Goal: Transaction & Acquisition: Purchase product/service

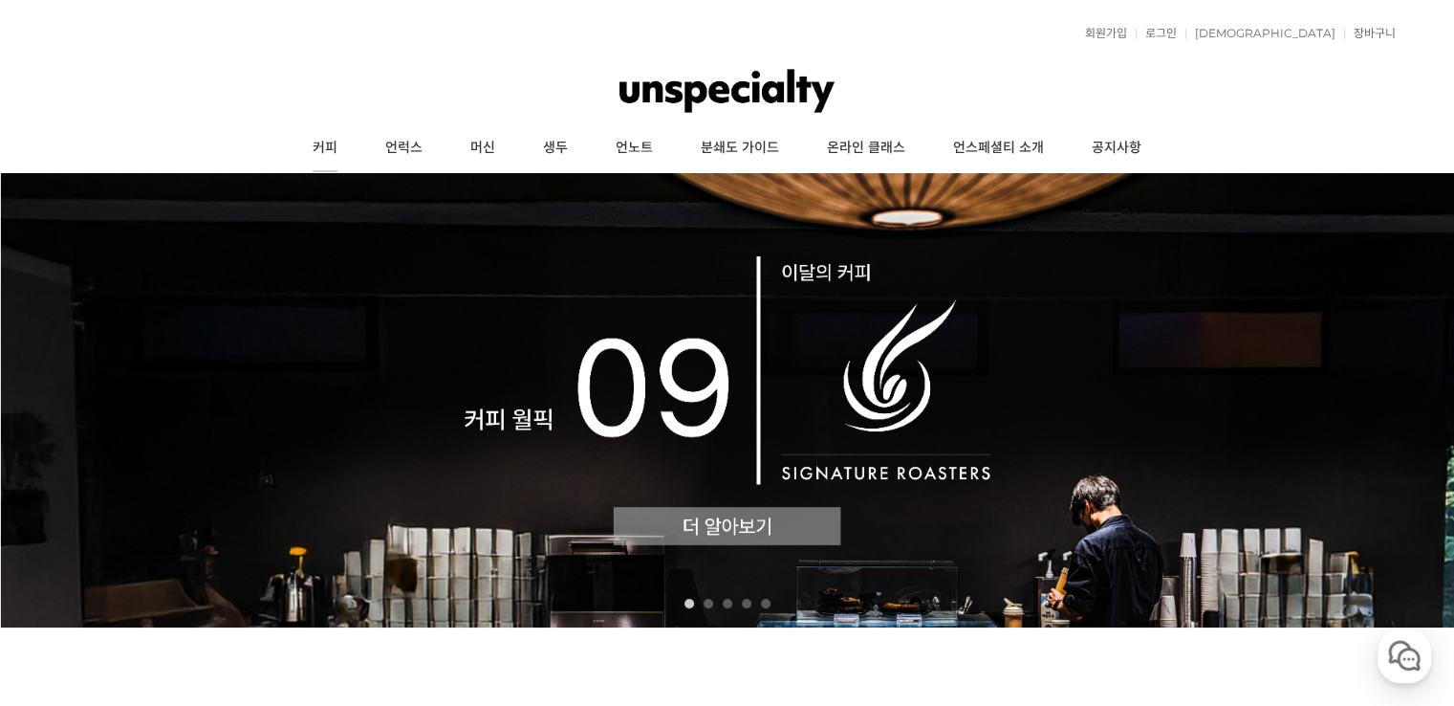
click at [338, 158] on link "커피" at bounding box center [325, 148] width 73 height 48
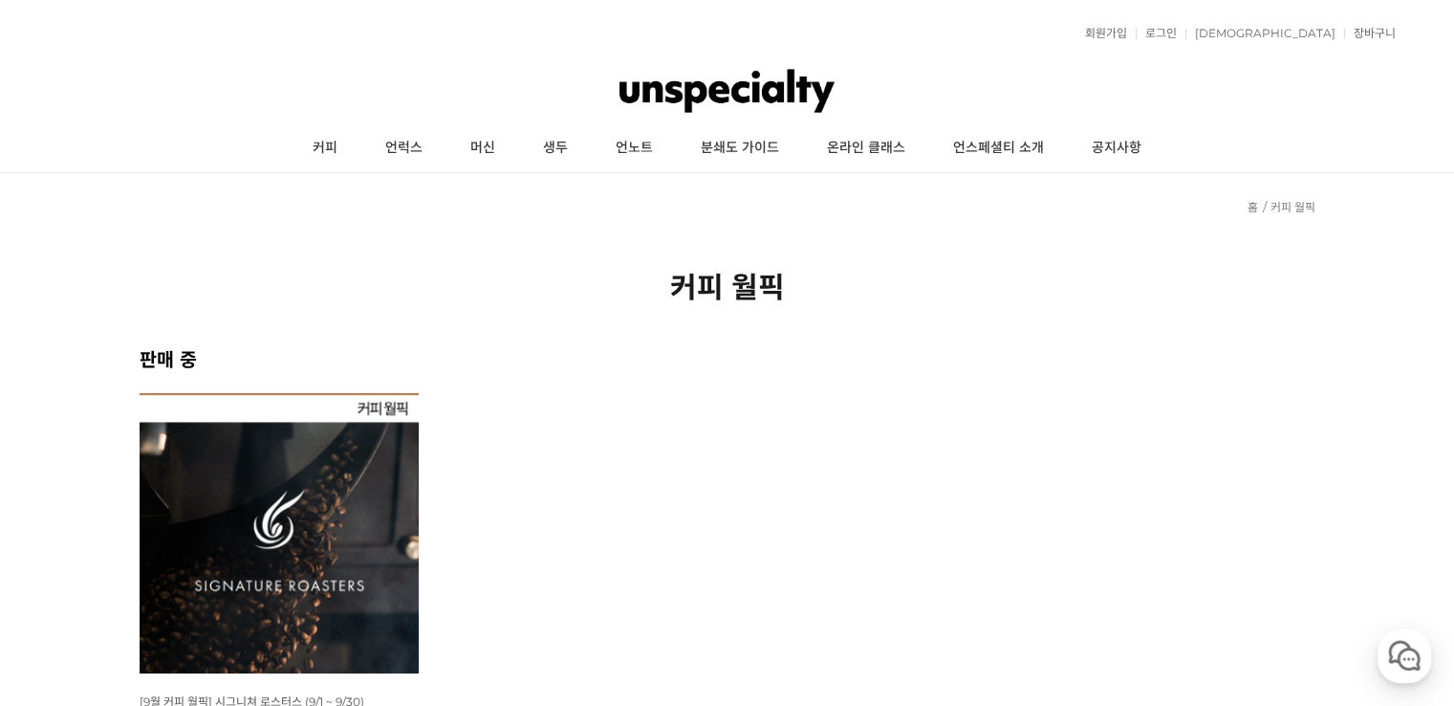
click at [367, 474] on img at bounding box center [280, 533] width 280 height 280
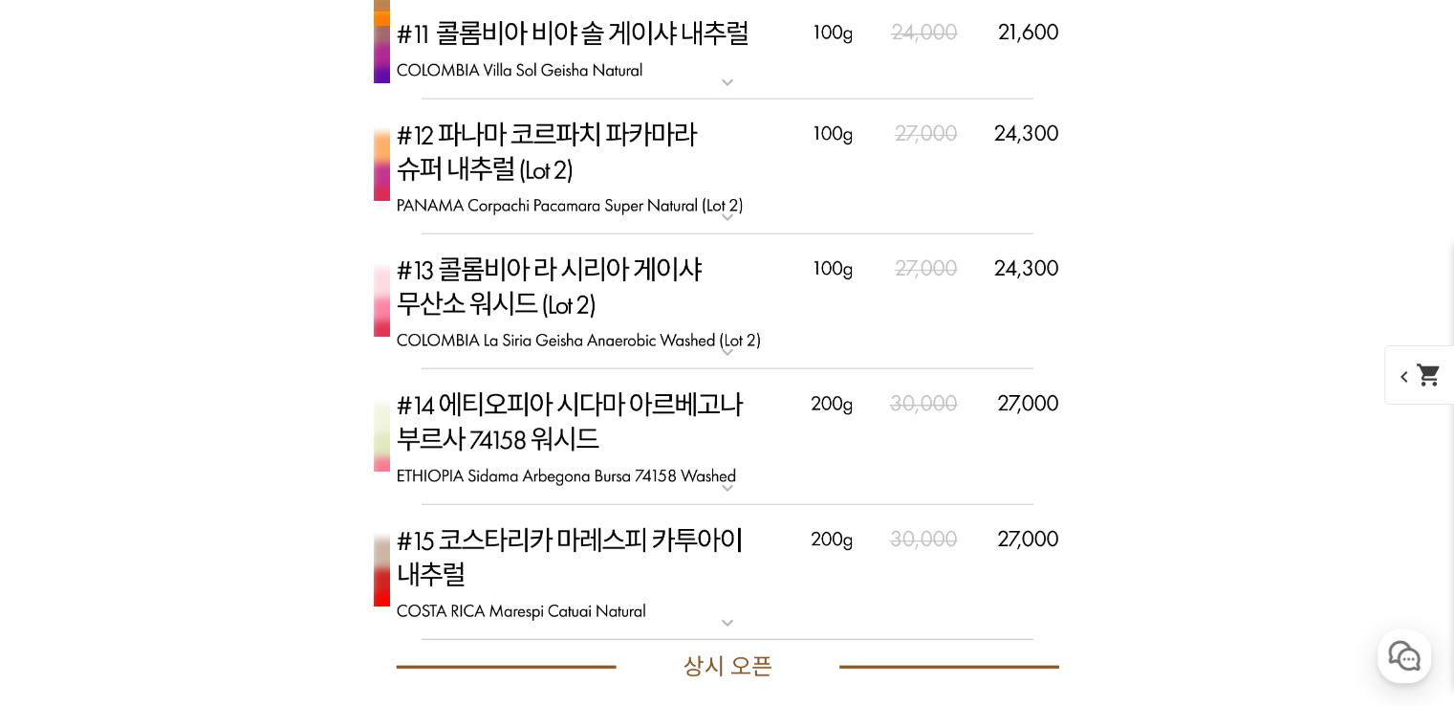
scroll to position [4877, 0]
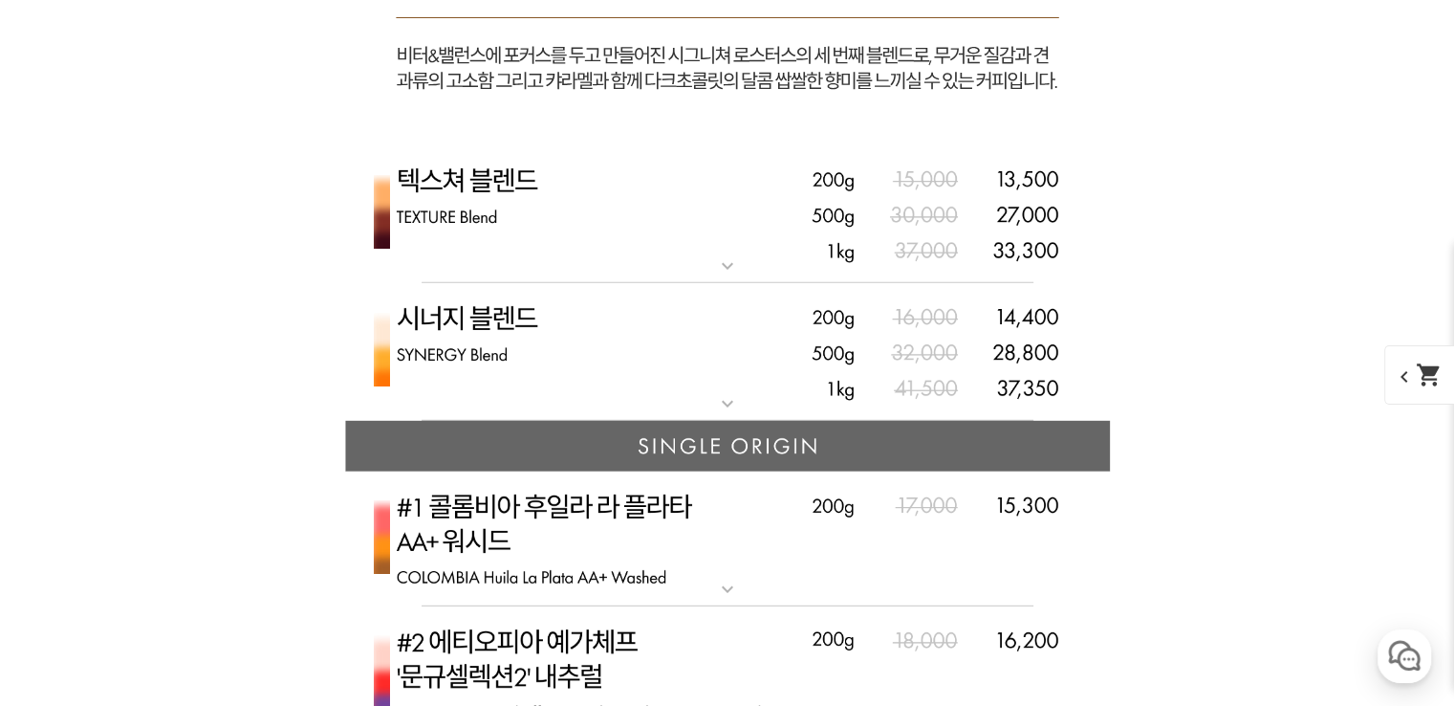
scroll to position [5833, 0]
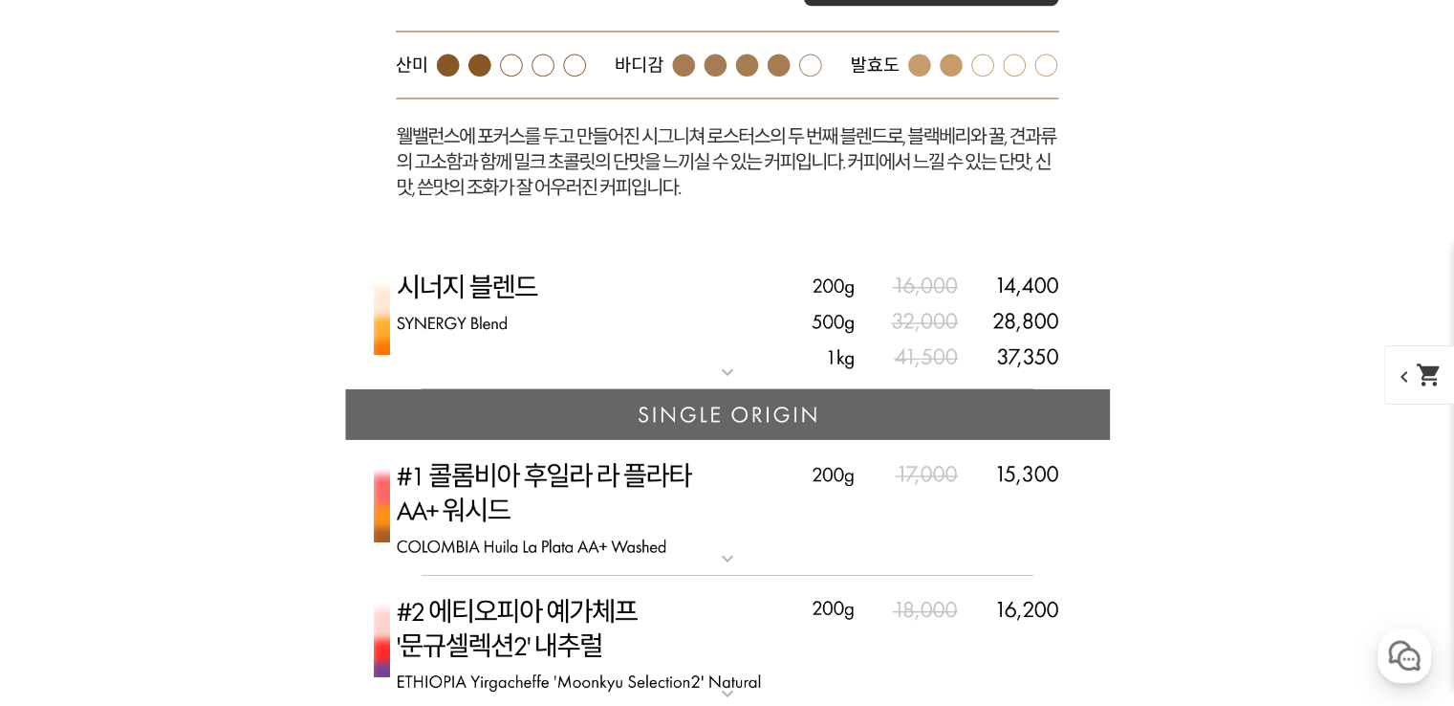
scroll to position [6789, 0]
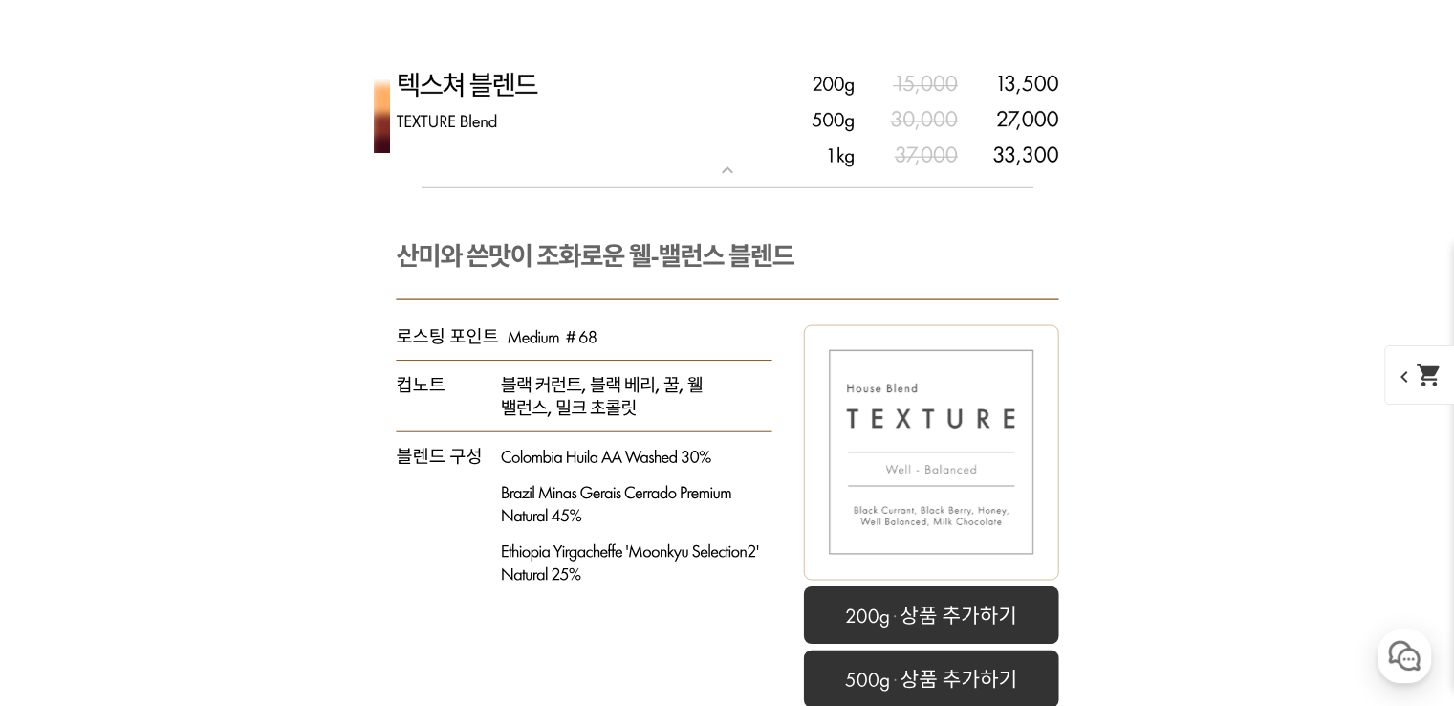
scroll to position [5068, 0]
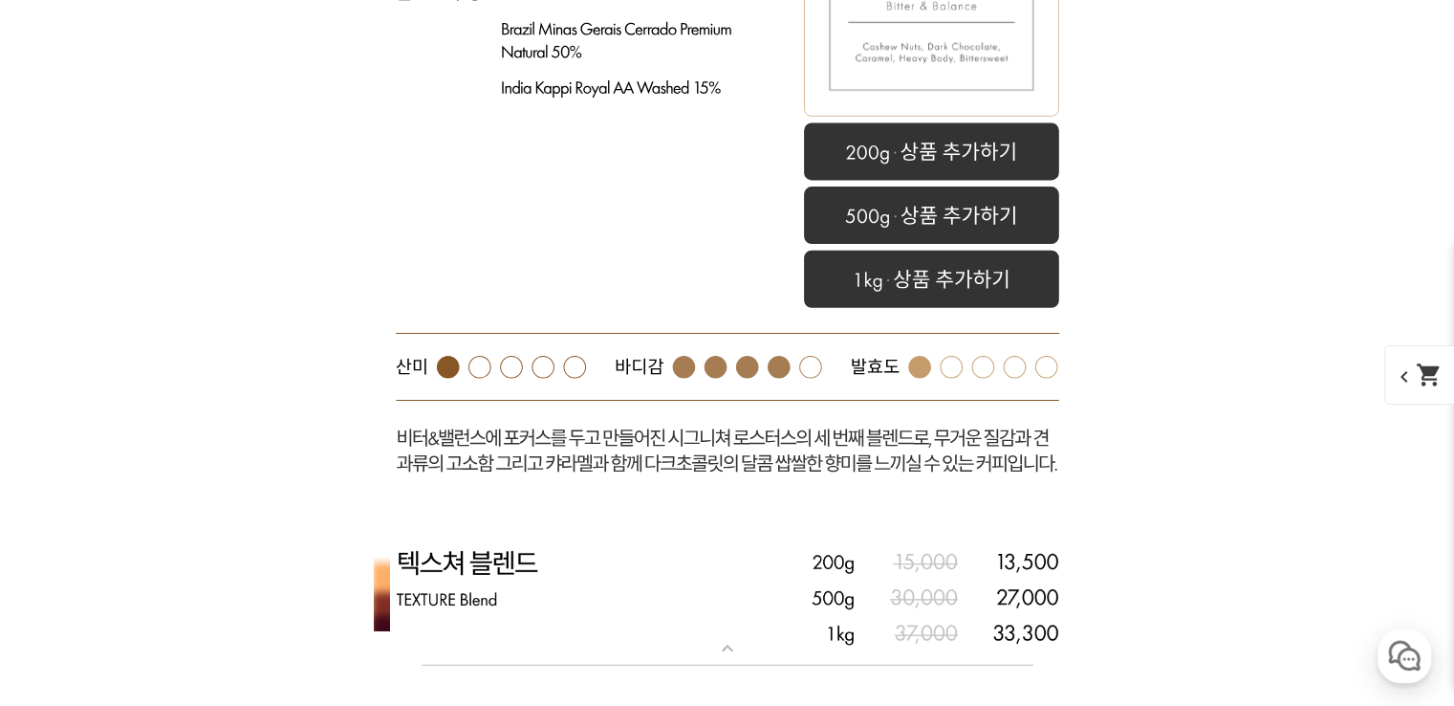
drag, startPoint x: 477, startPoint y: 406, endPoint x: 251, endPoint y: 431, distance: 228.0
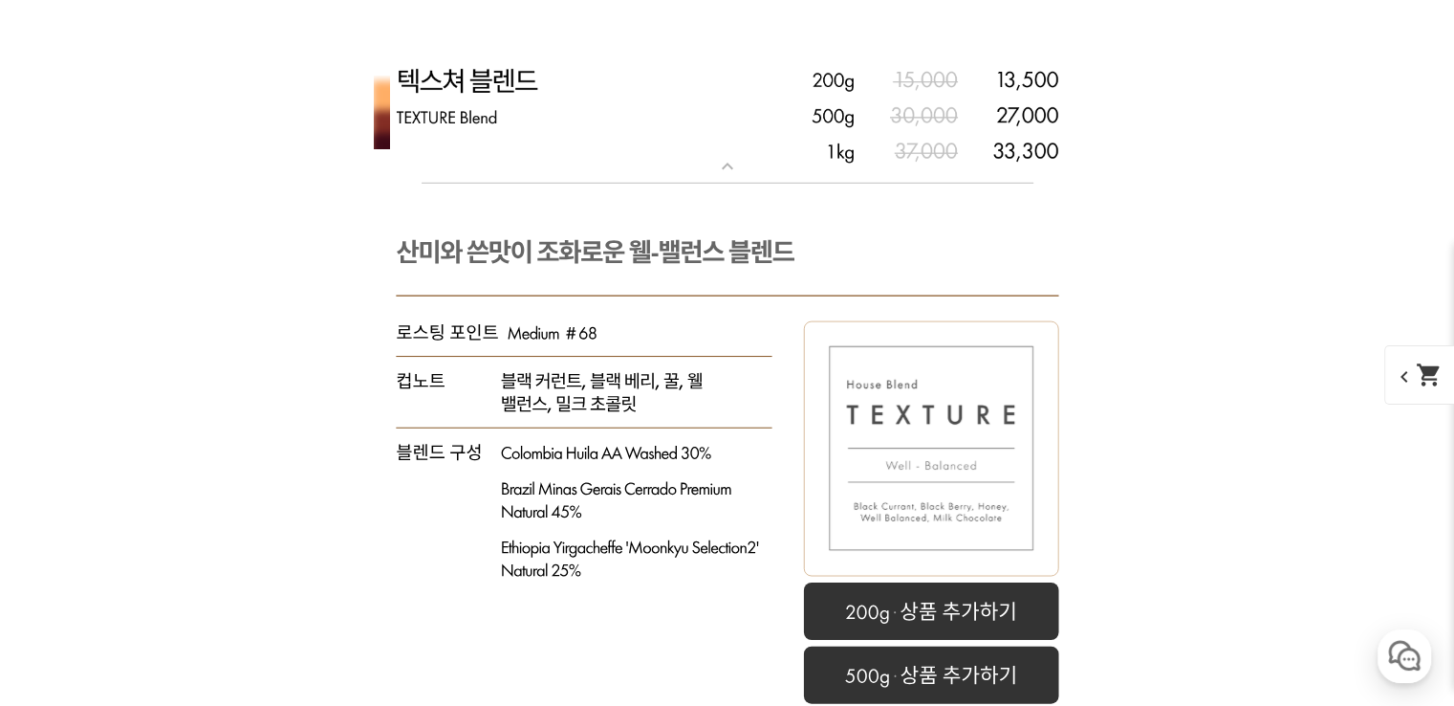
scroll to position [5451, 0]
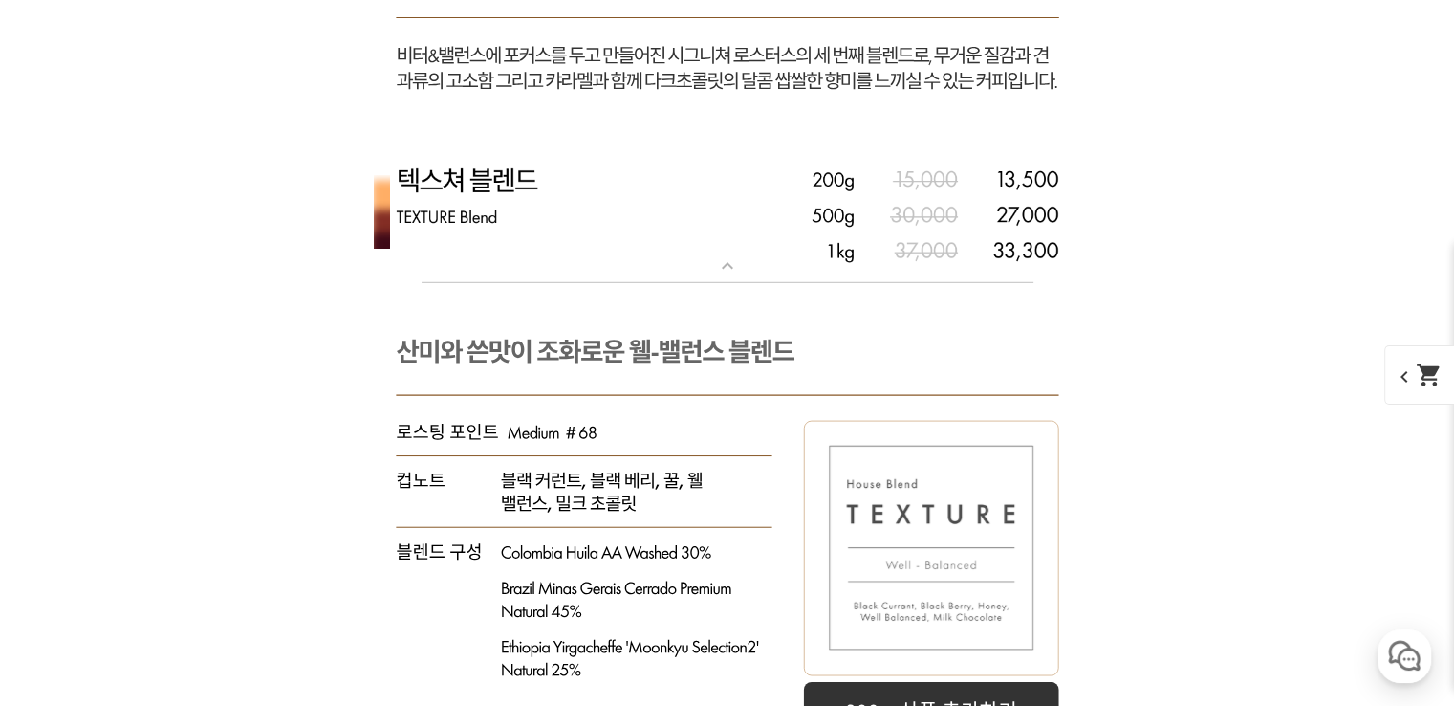
select select "더블비 블렌드"
select select "500g"
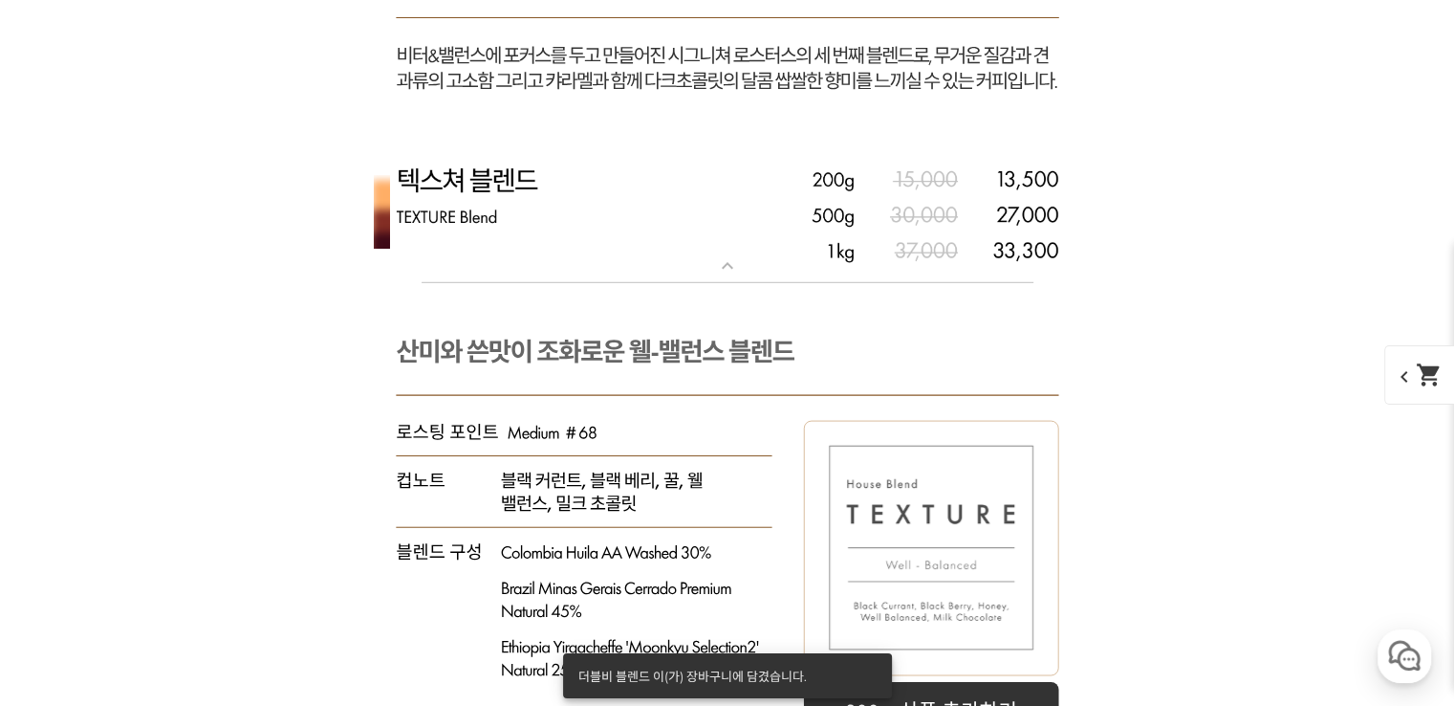
drag, startPoint x: 200, startPoint y: 481, endPoint x: 200, endPoint y: 341, distance: 139.6
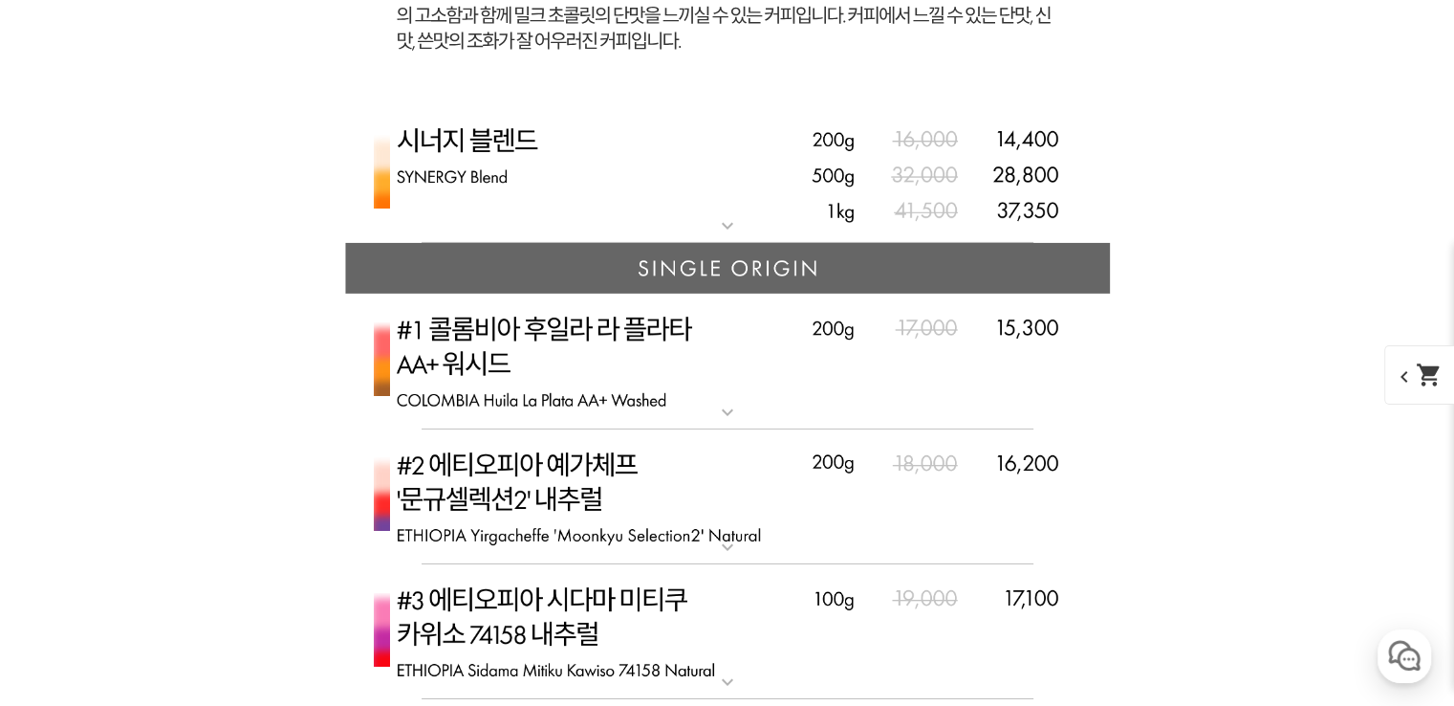
scroll to position [6461, 0]
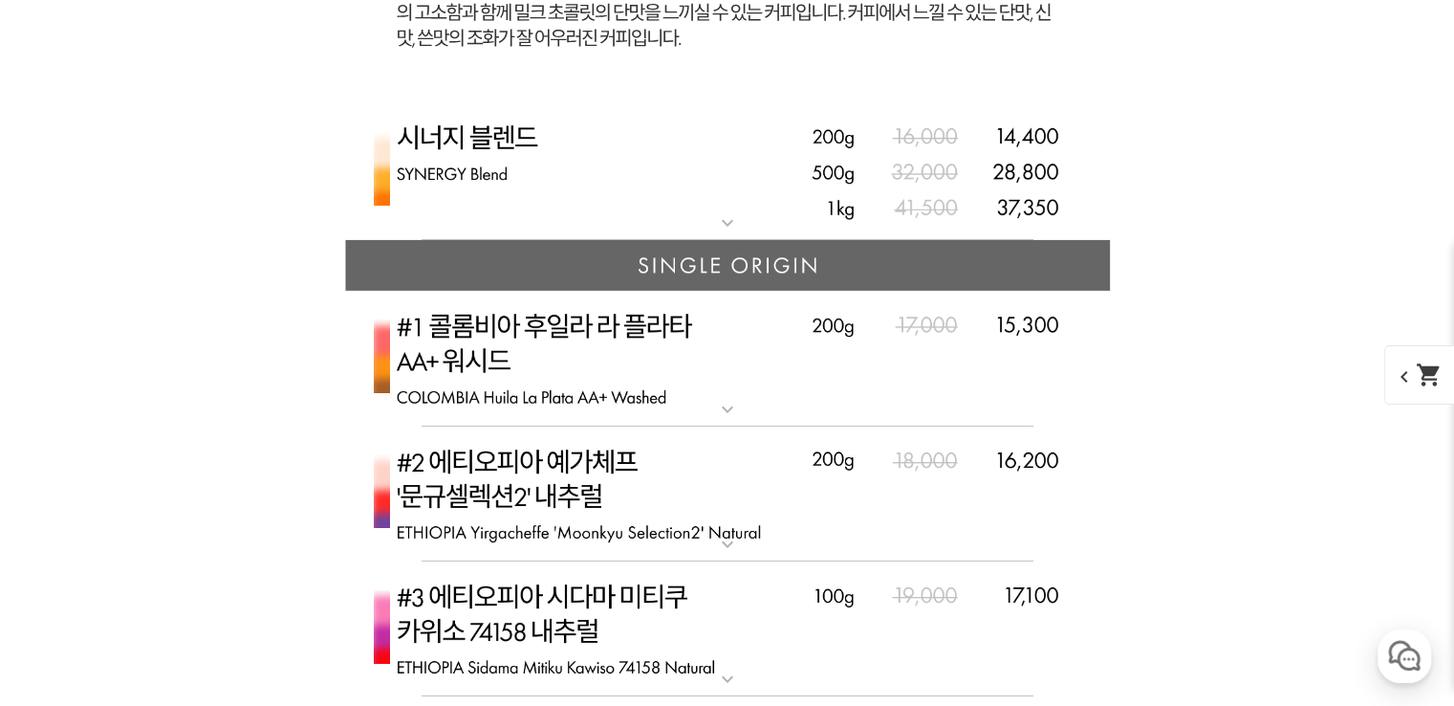
select select "텍스쳐 블렌드"
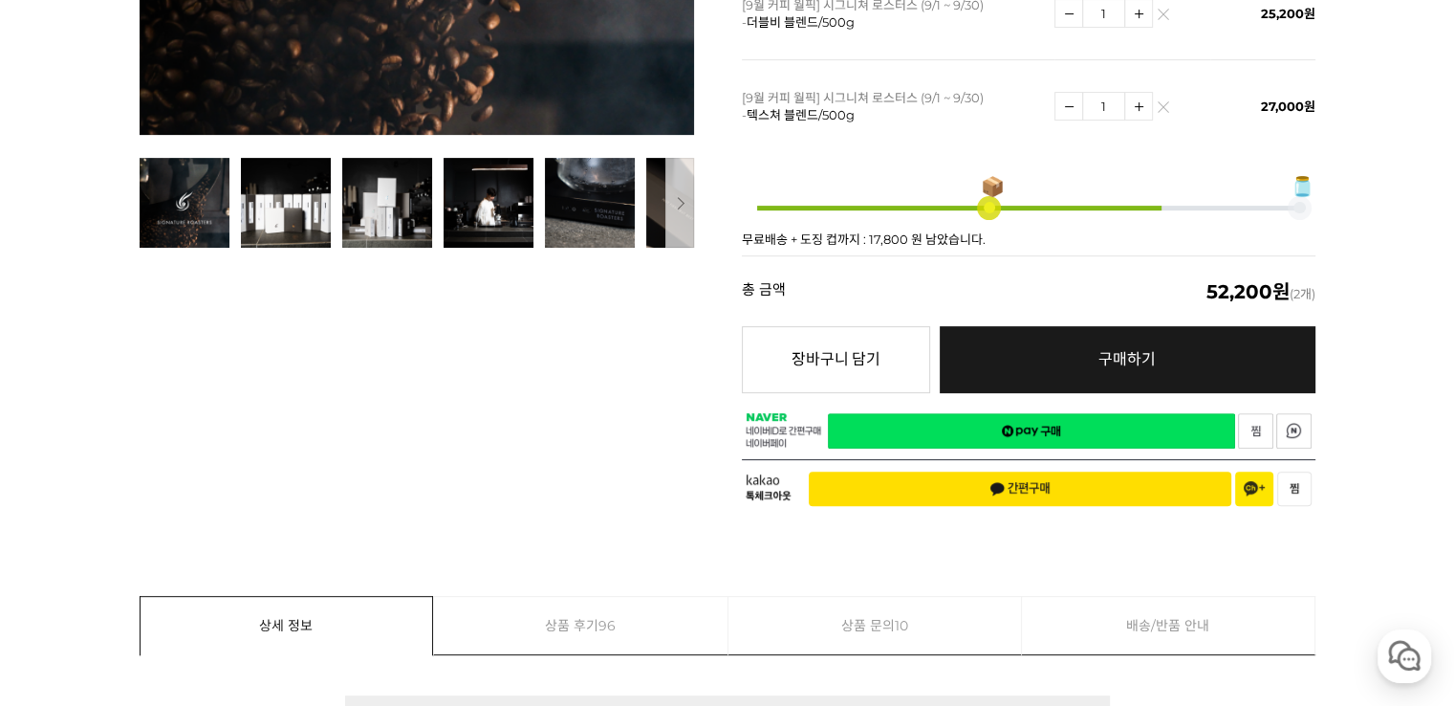
scroll to position [383, 0]
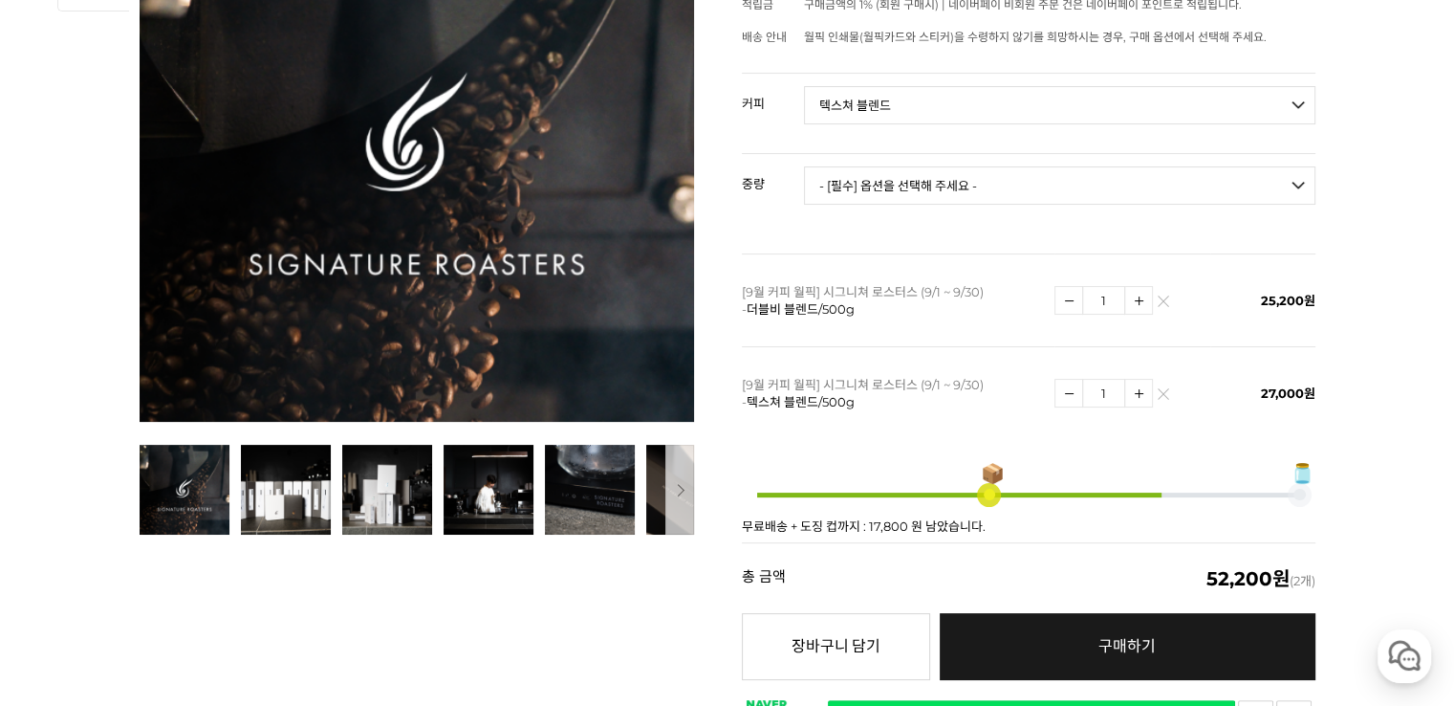
click at [1160, 388] on link at bounding box center [1163, 393] width 11 height 11
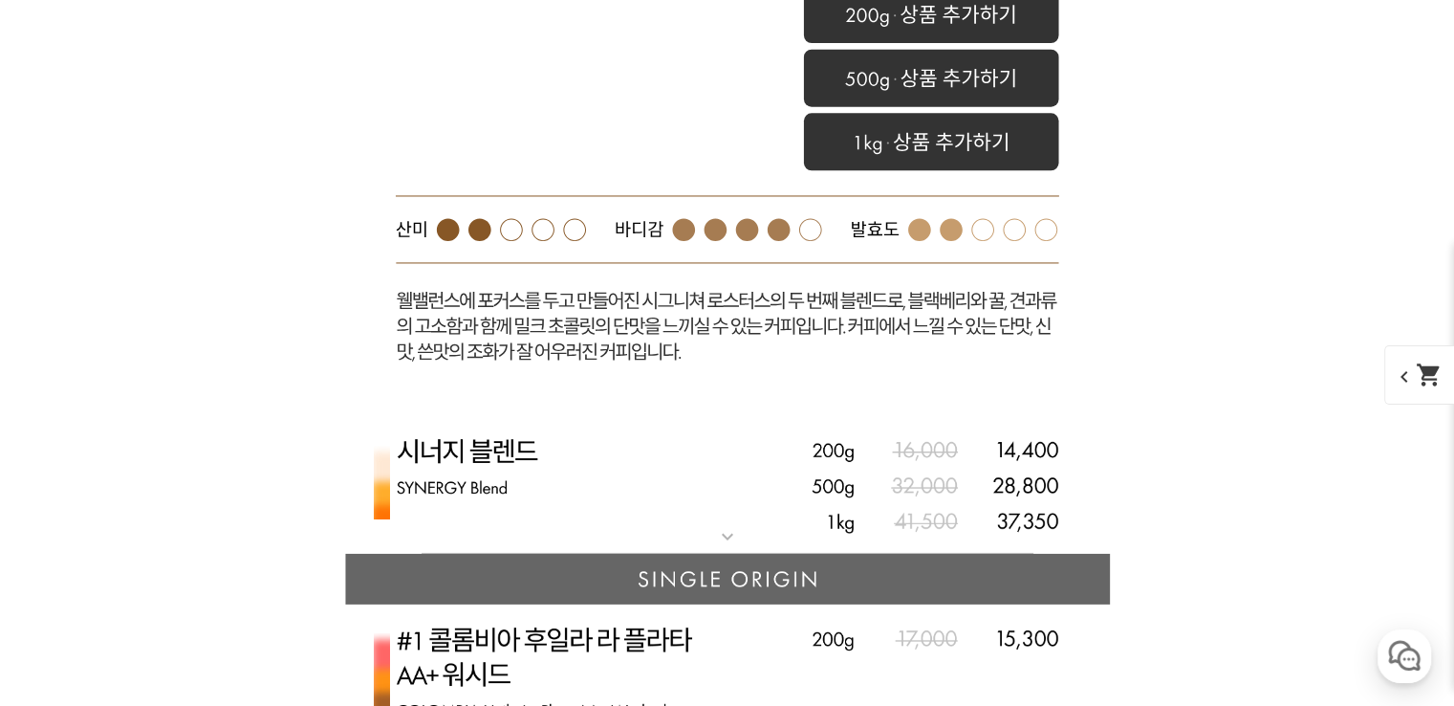
scroll to position [6453, 0]
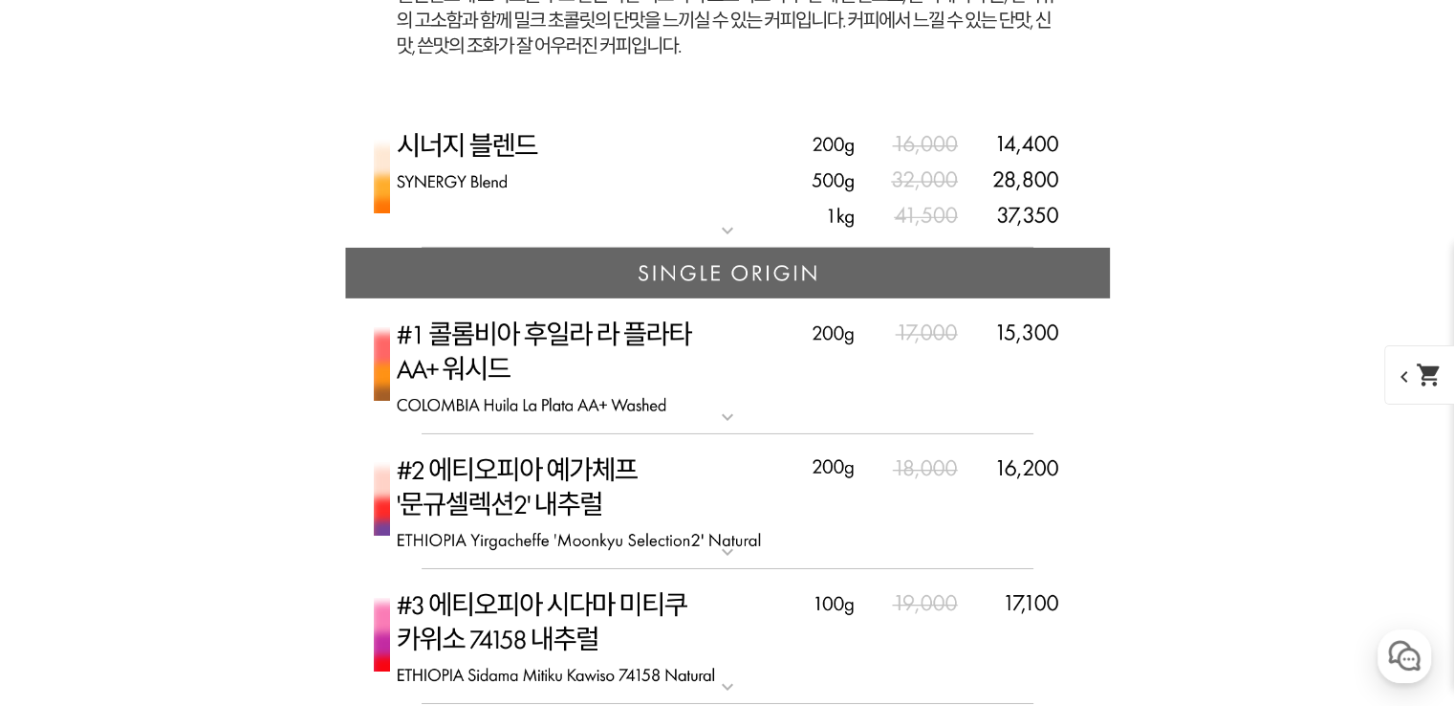
select select "1kg"
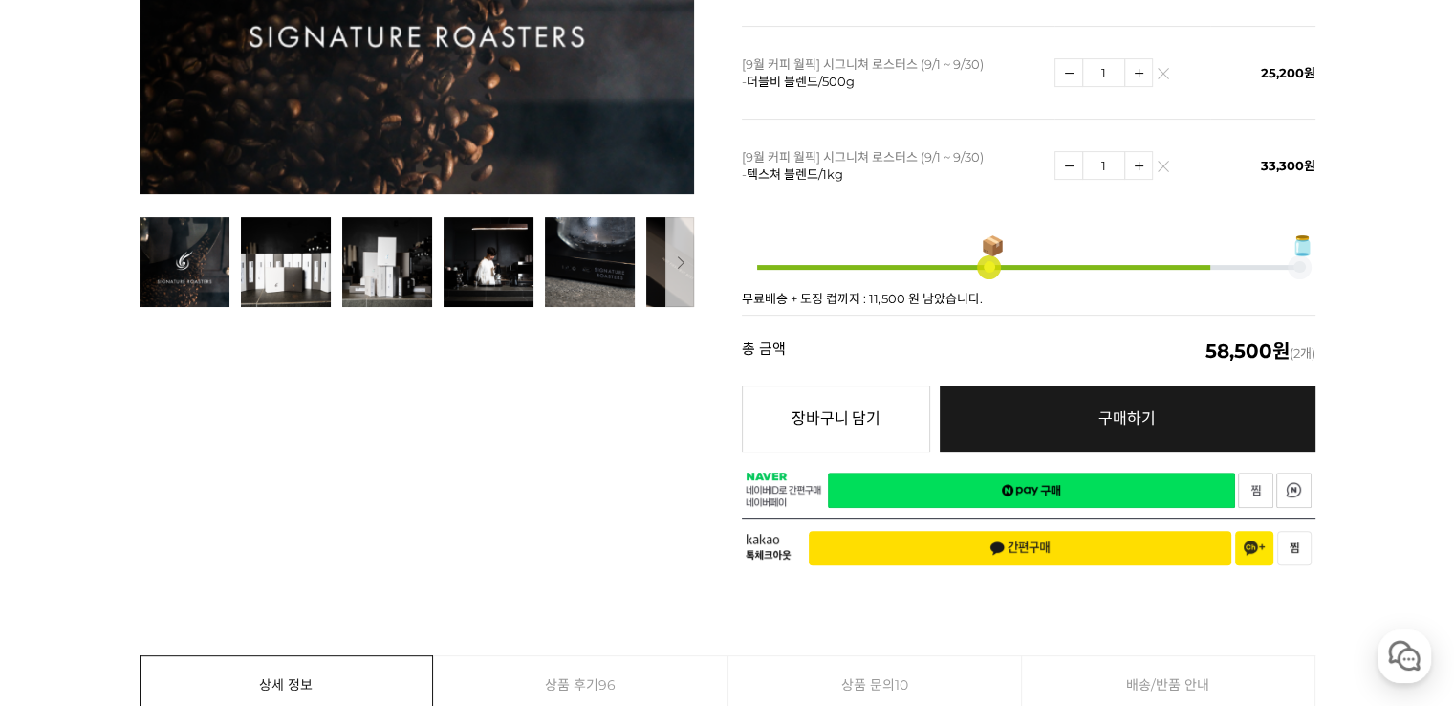
scroll to position [498, 0]
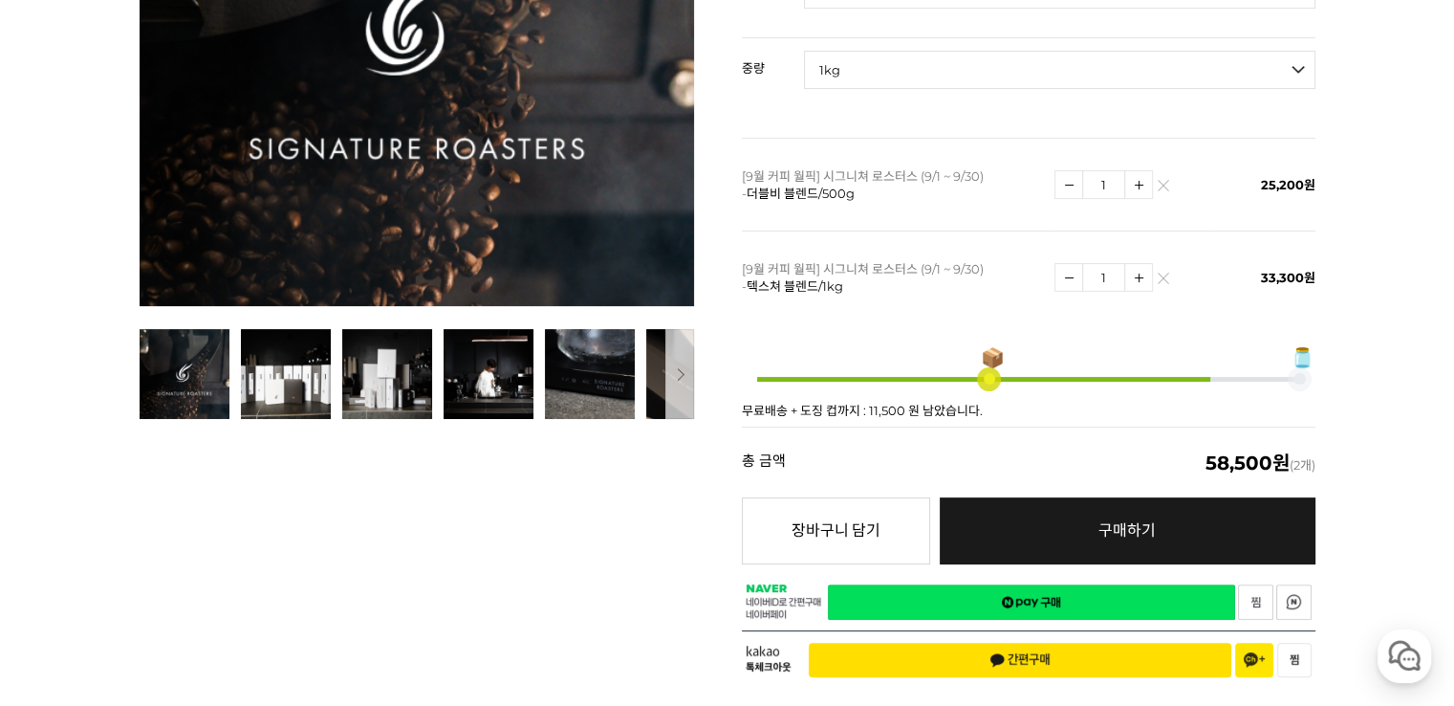
click at [1161, 277] on img at bounding box center [1163, 282] width 11 height 11
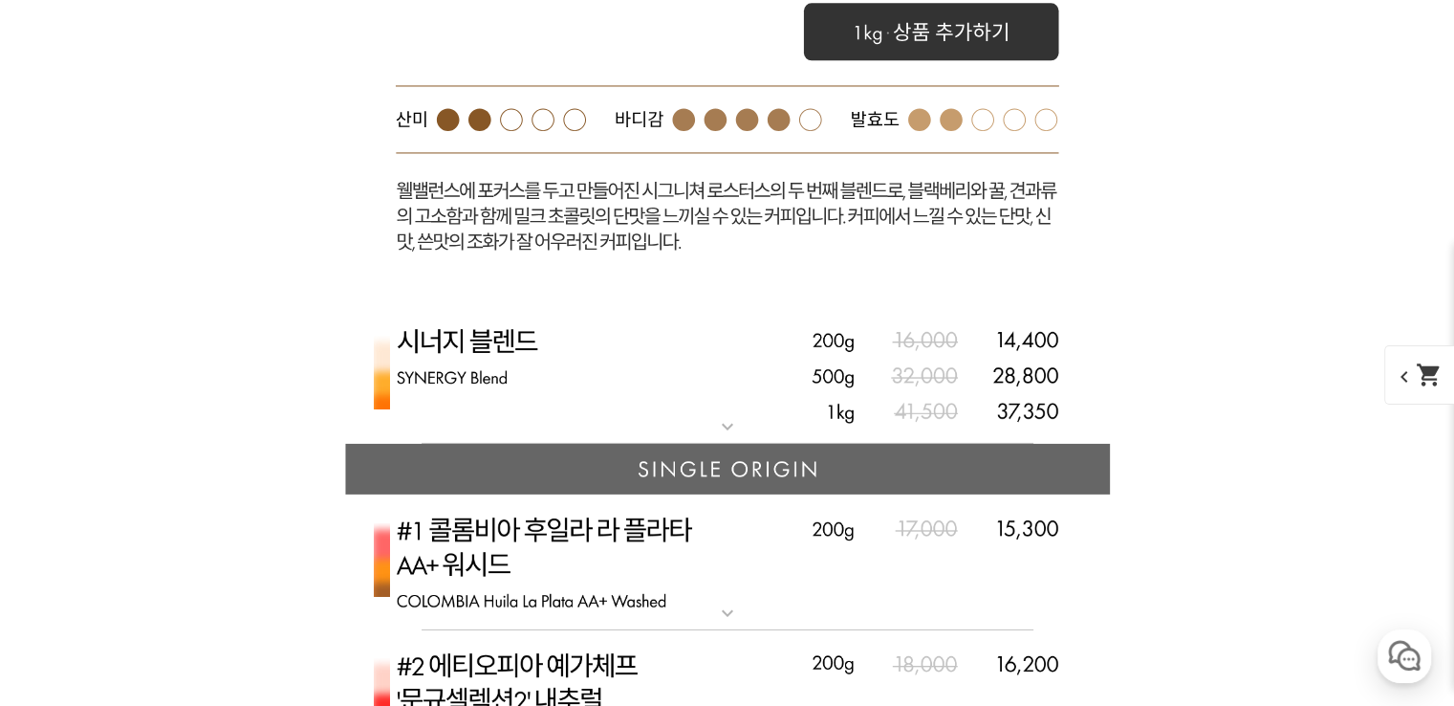
scroll to position [6478, 0]
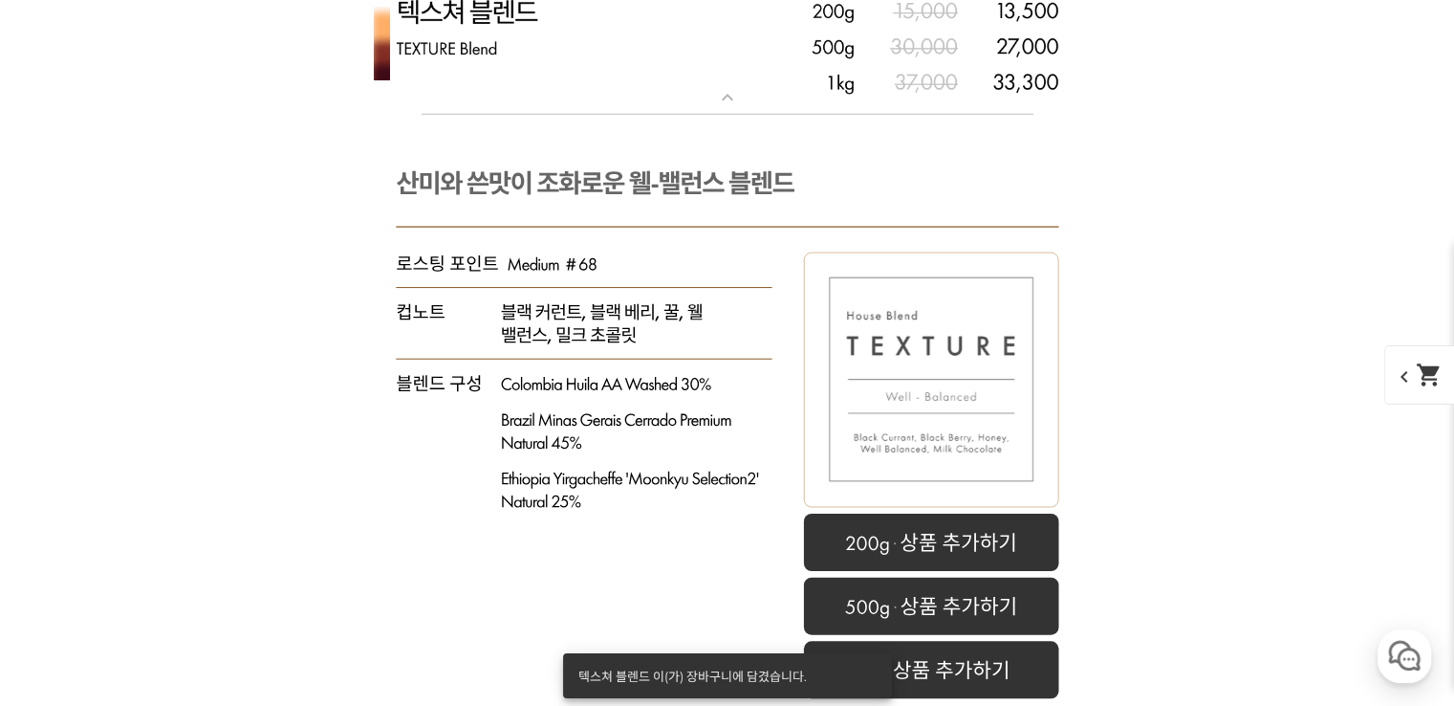
scroll to position [5617, 0]
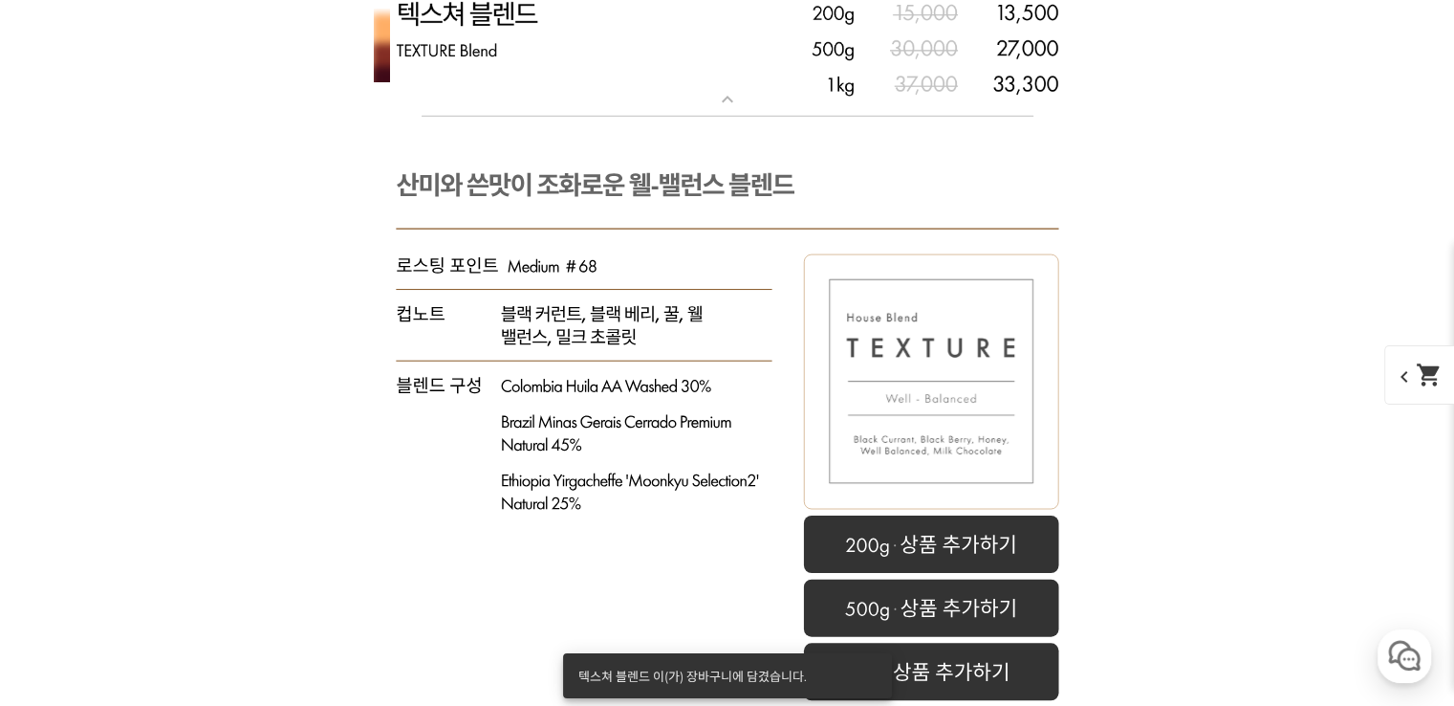
drag, startPoint x: 1306, startPoint y: 367, endPoint x: 1276, endPoint y: 73, distance: 296.1
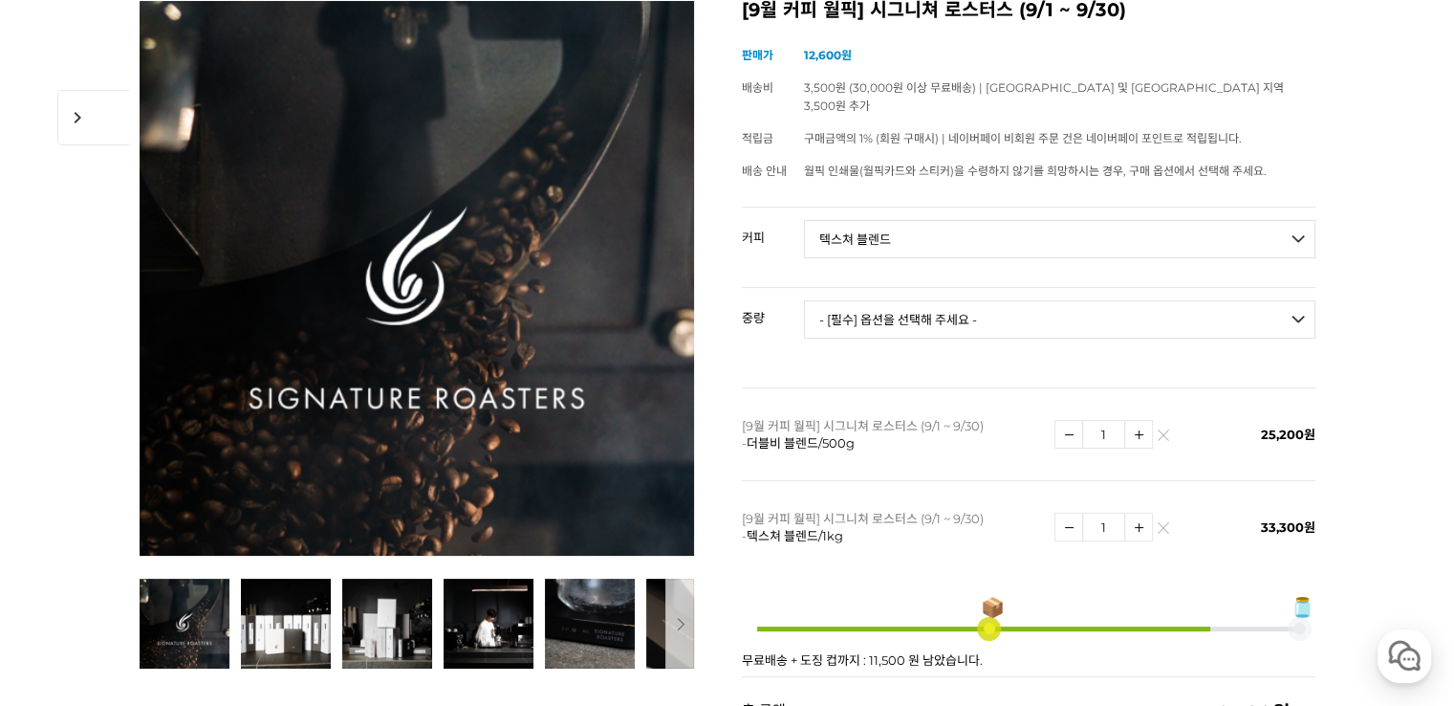
scroll to position [287, 0]
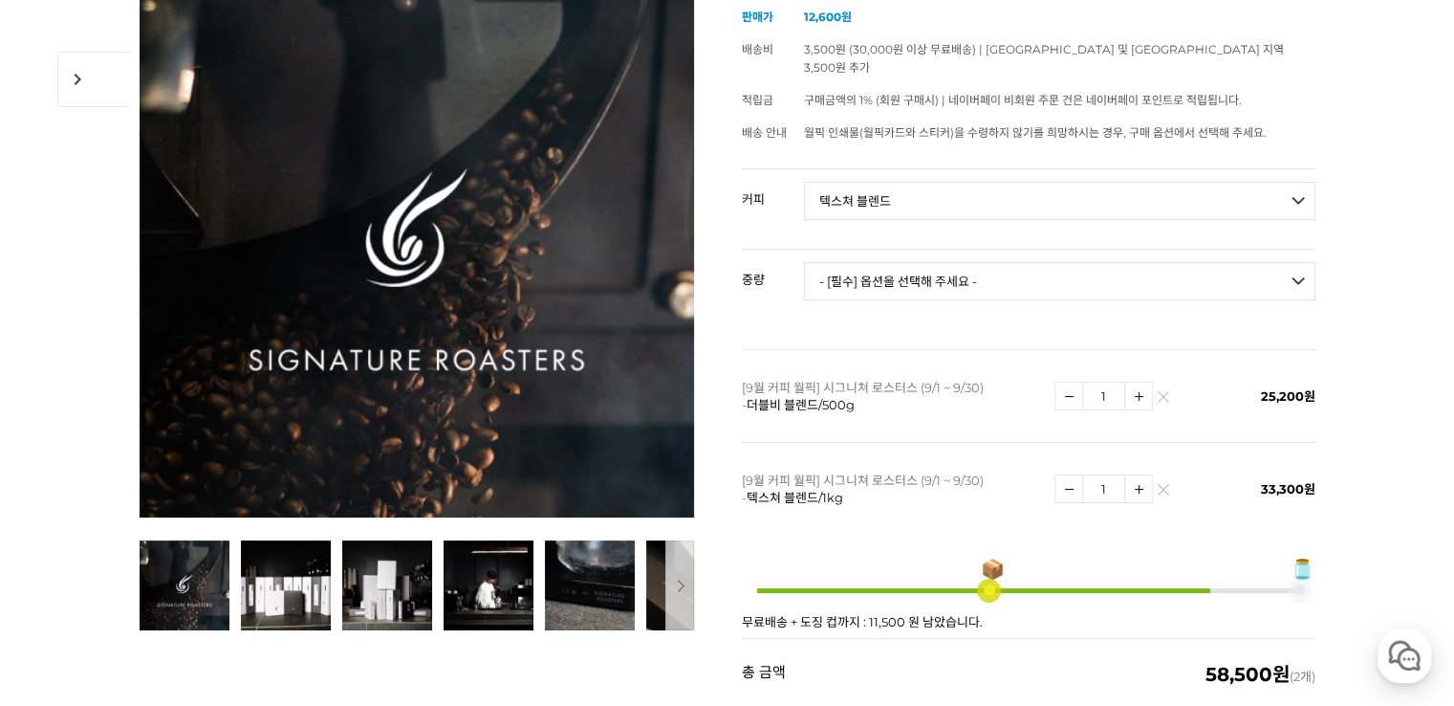
click at [1163, 391] on link at bounding box center [1163, 396] width 11 height 11
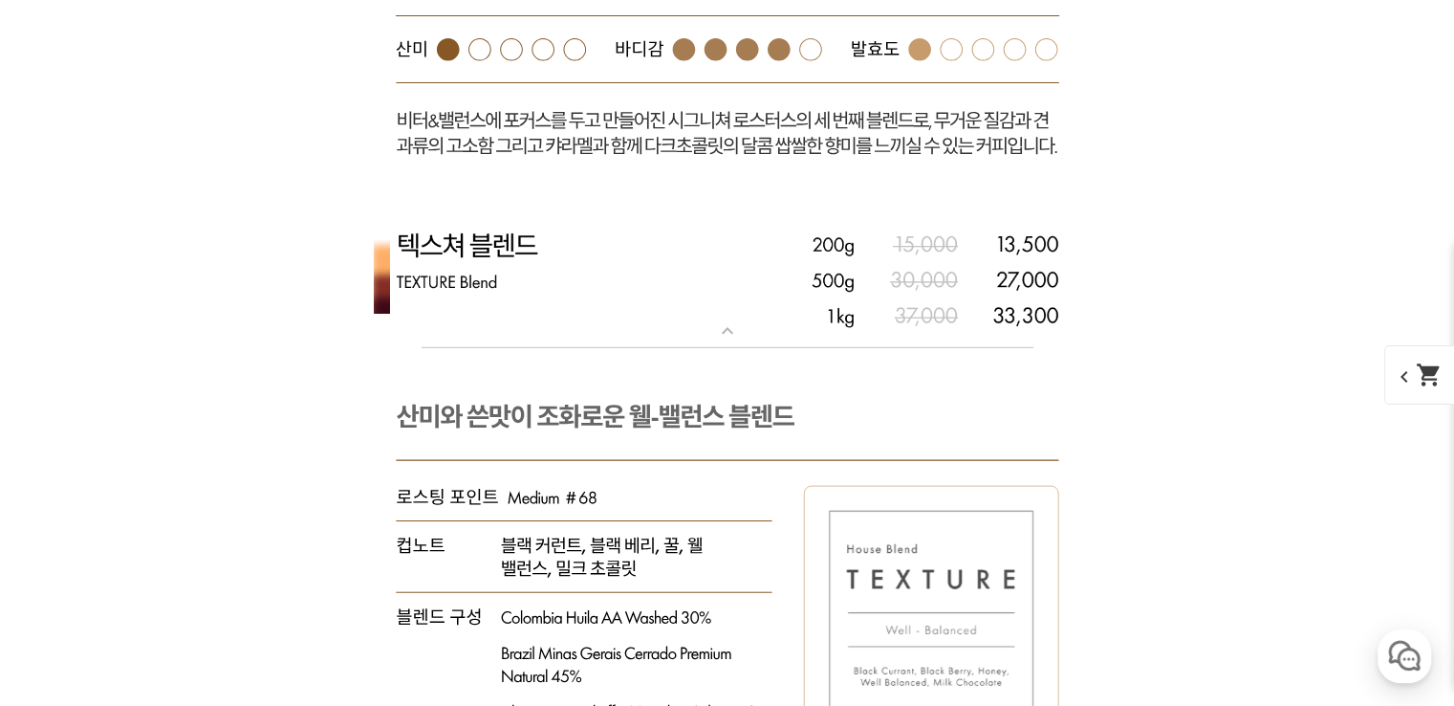
scroll to position [5477, 0]
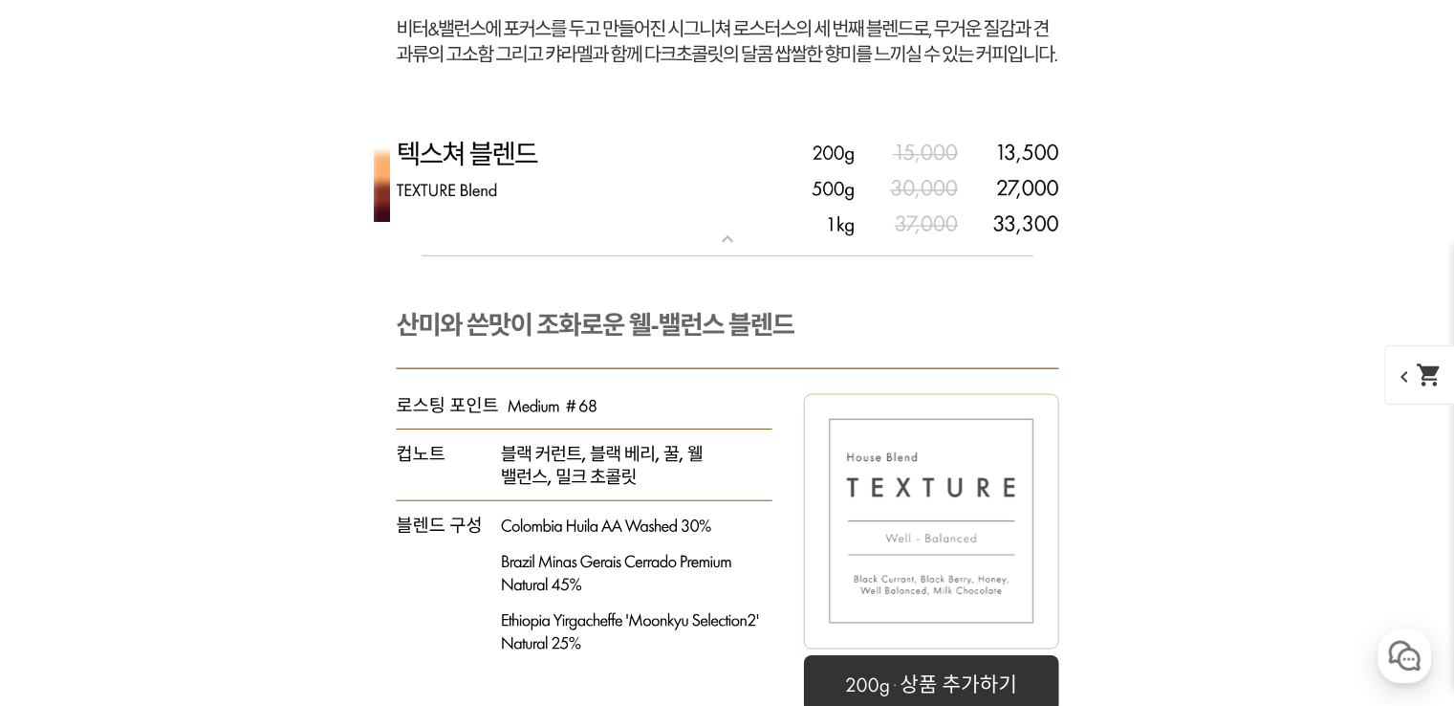
select select "더블비 블렌드"
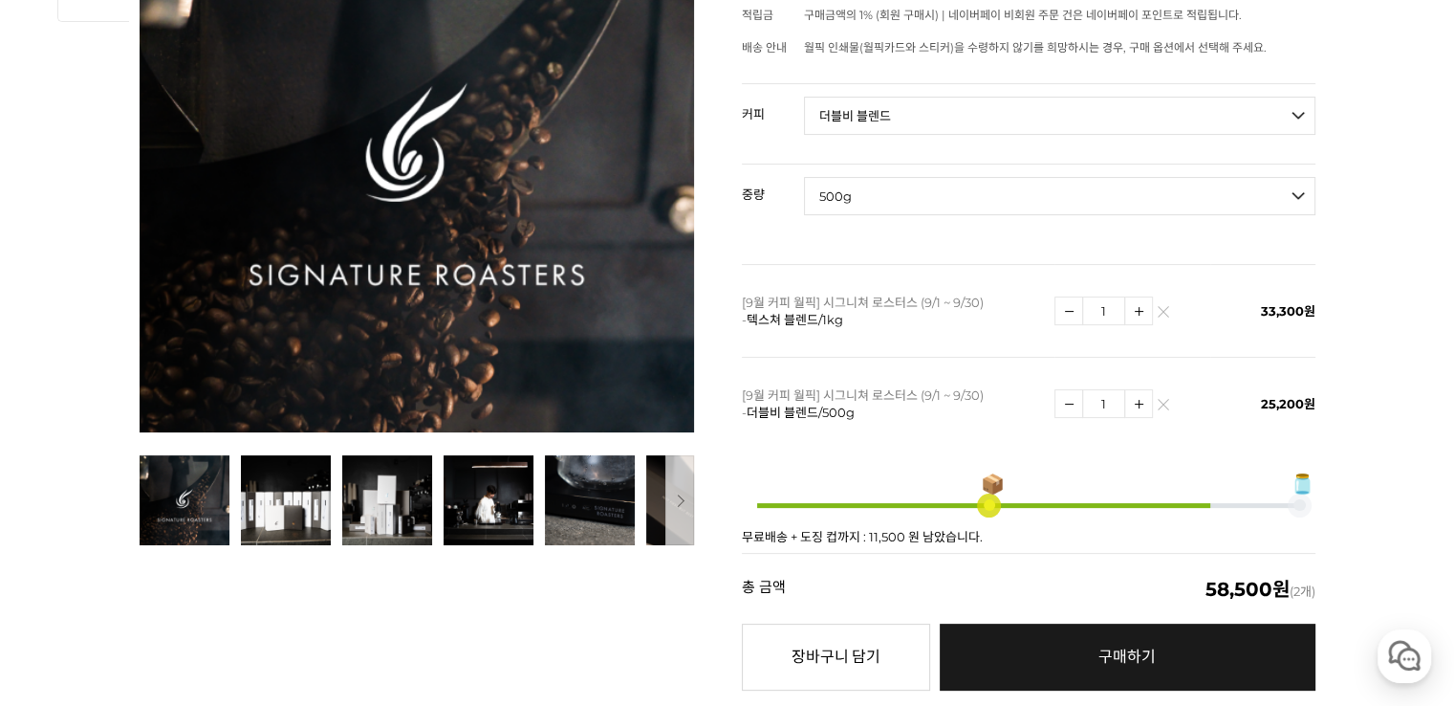
scroll to position [276, 0]
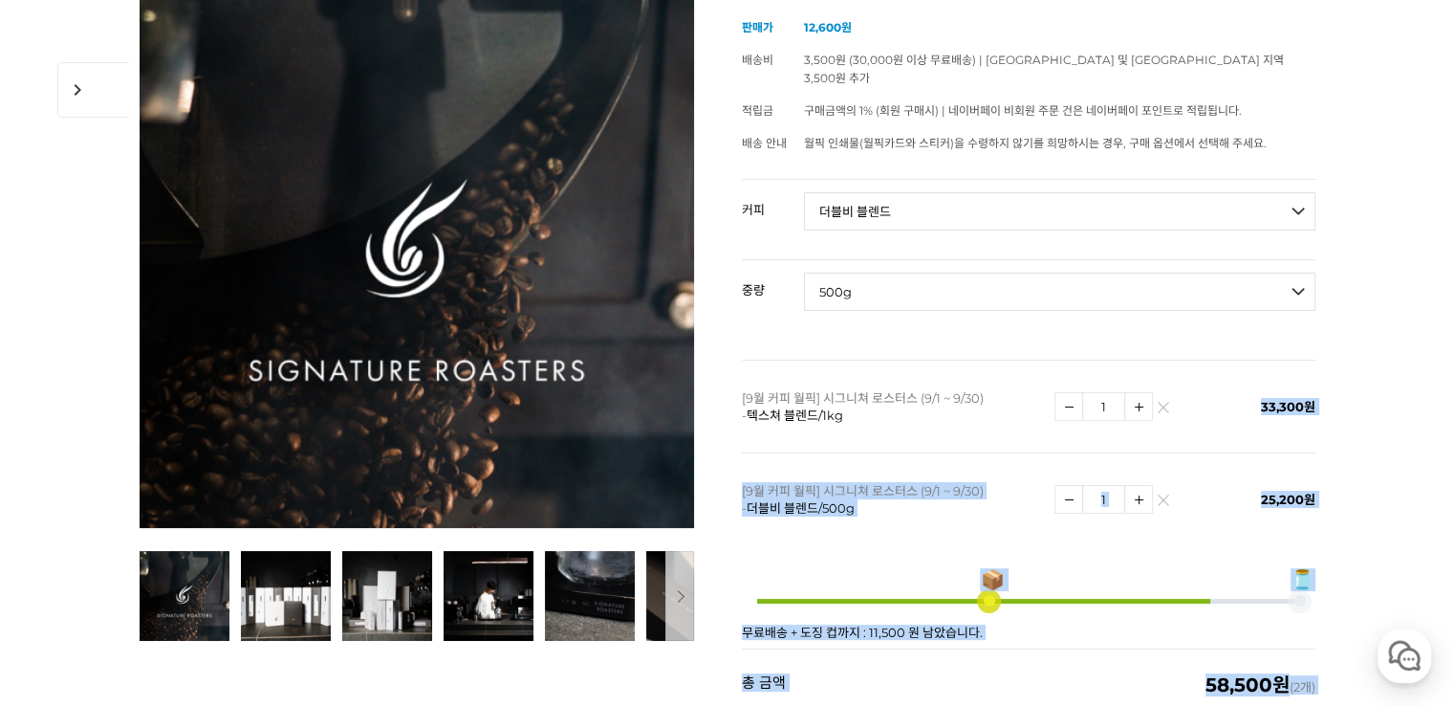
drag, startPoint x: 1256, startPoint y: 391, endPoint x: 1319, endPoint y: 378, distance: 64.5
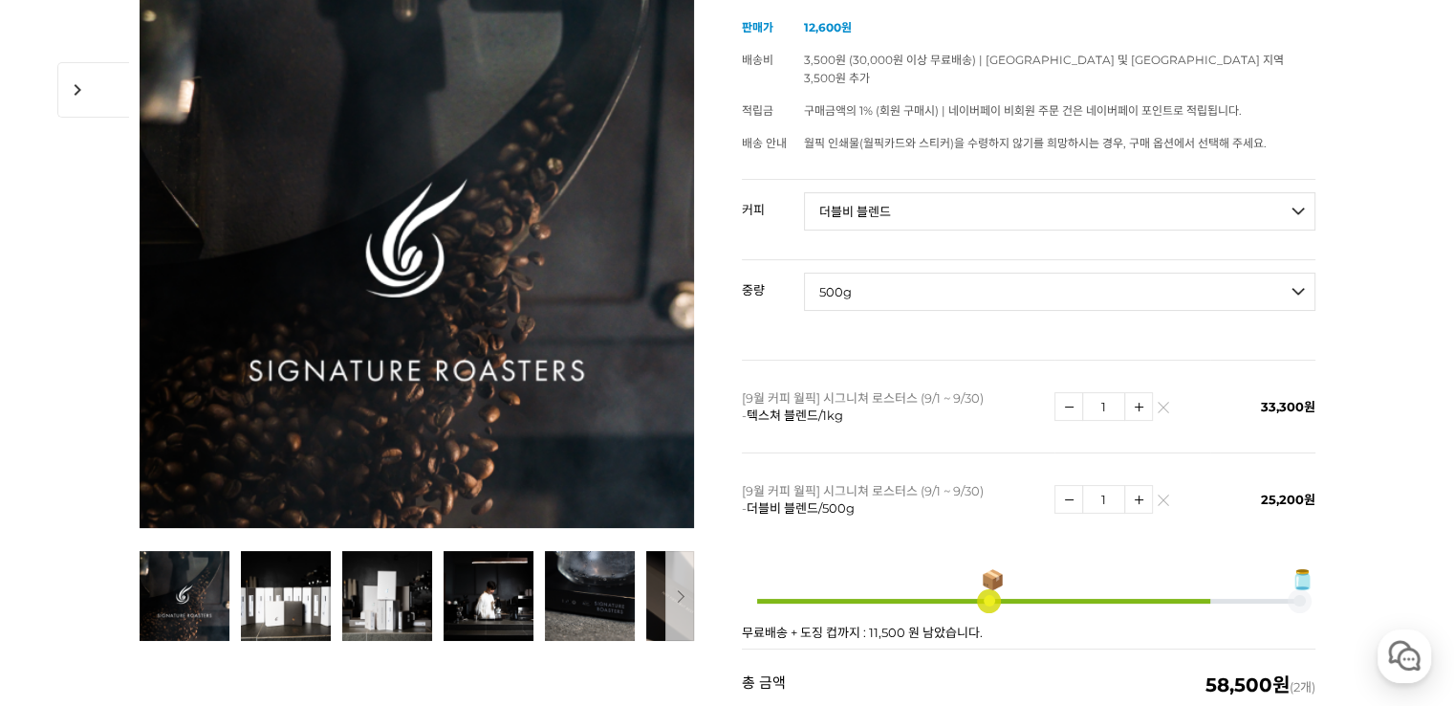
click at [1173, 472] on td "1" at bounding box center [1133, 498] width 157 height 93
click at [1166, 499] on img at bounding box center [1163, 504] width 11 height 11
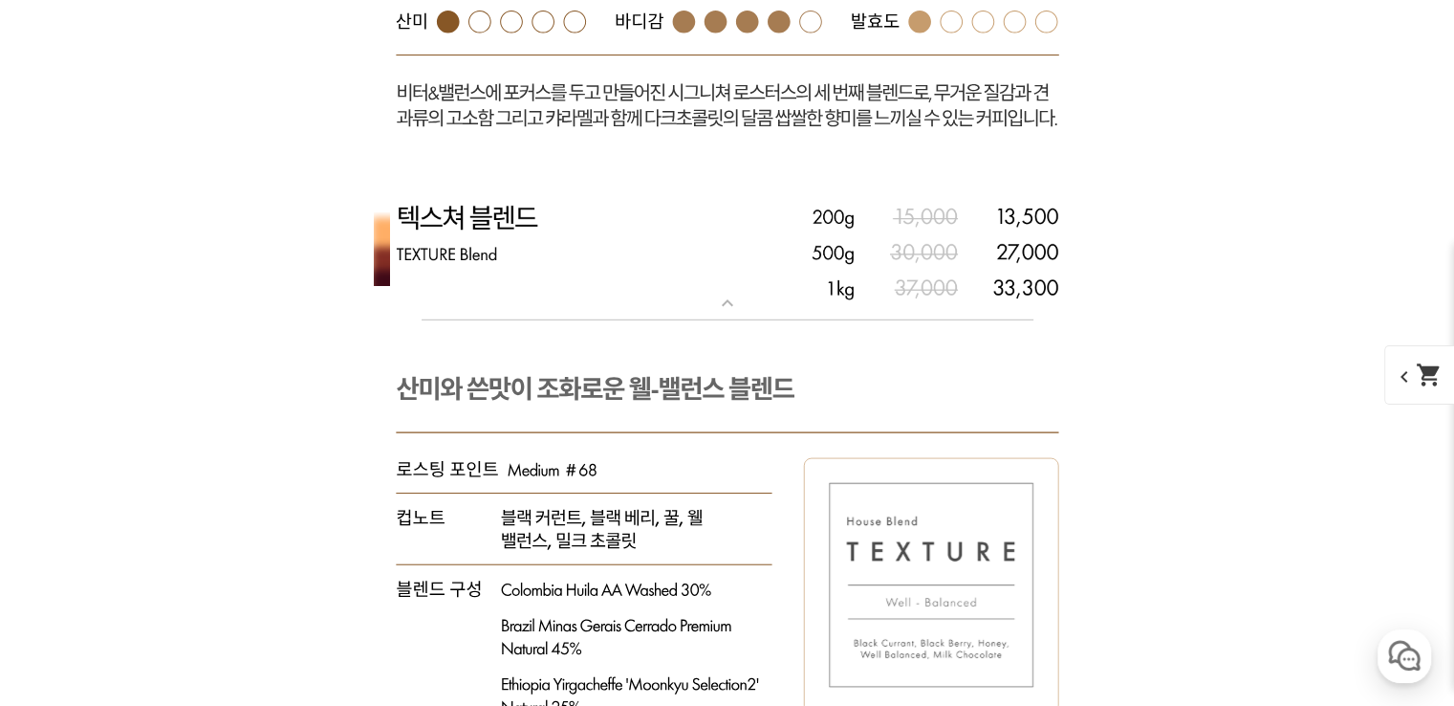
scroll to position [5378, 0]
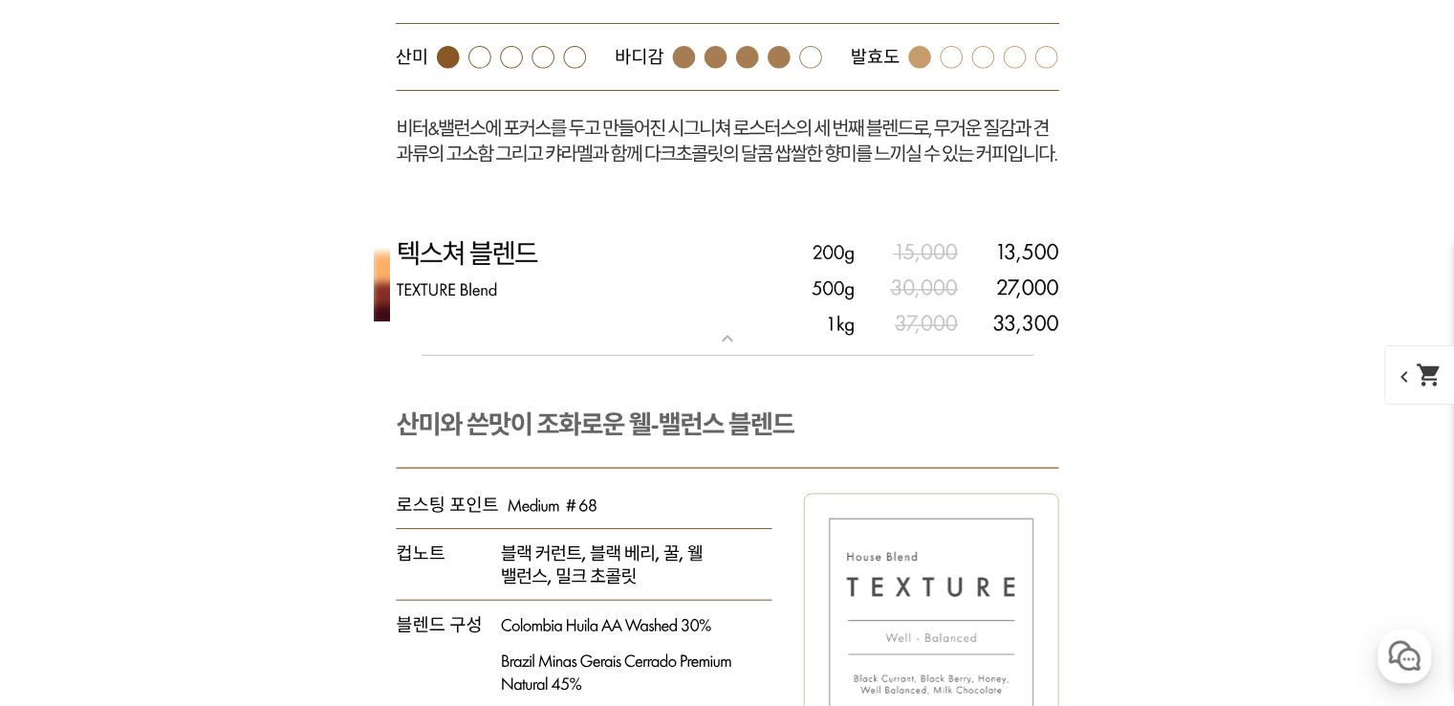
drag, startPoint x: 918, startPoint y: 435, endPoint x: 1136, endPoint y: 437, distance: 218.0
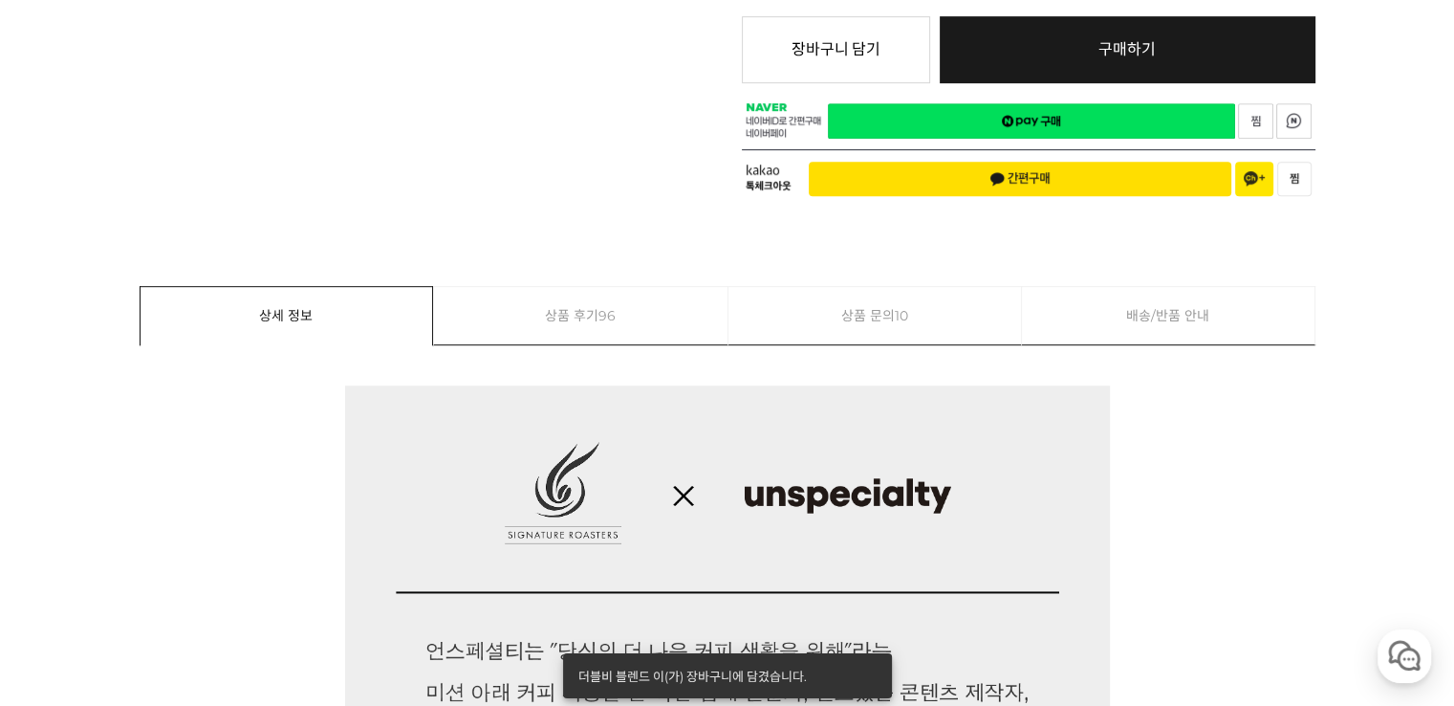
scroll to position [405, 0]
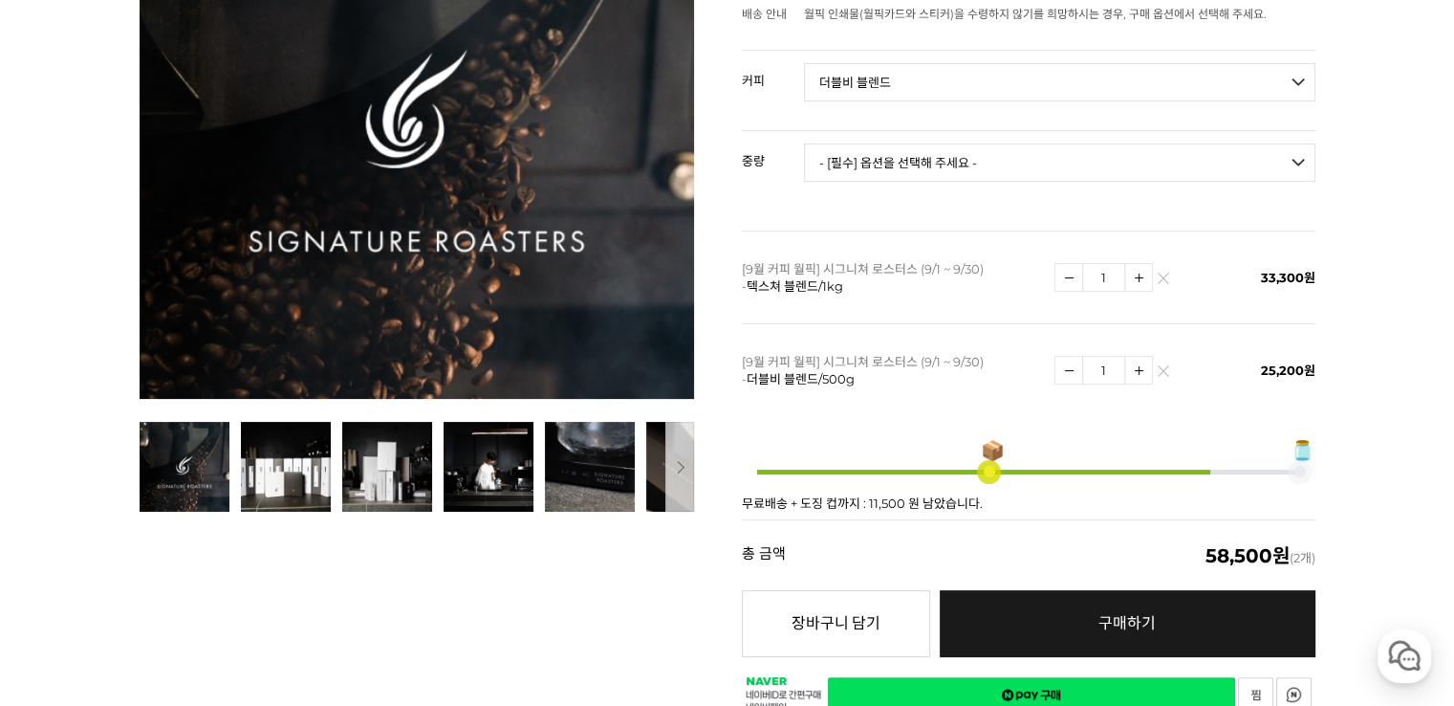
click at [1164, 277] on img at bounding box center [1163, 282] width 11 height 11
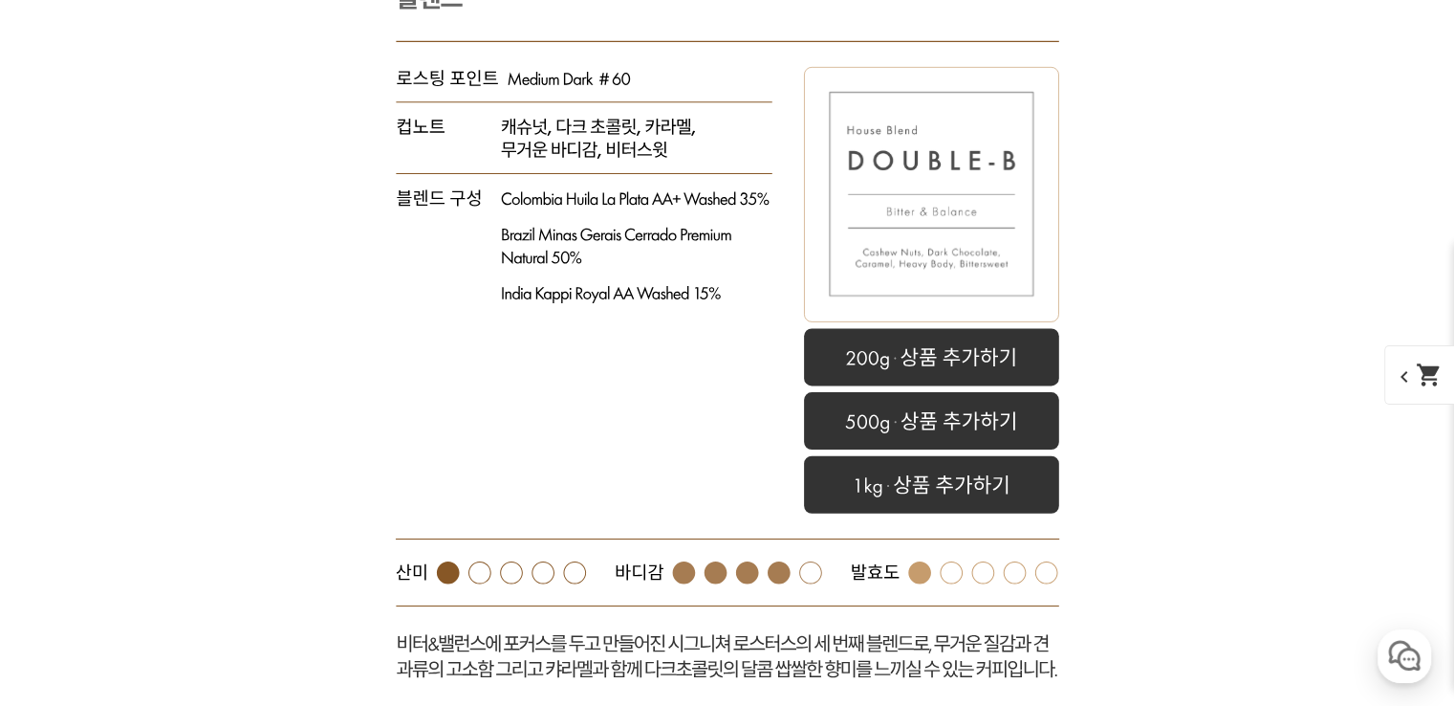
scroll to position [4934, 0]
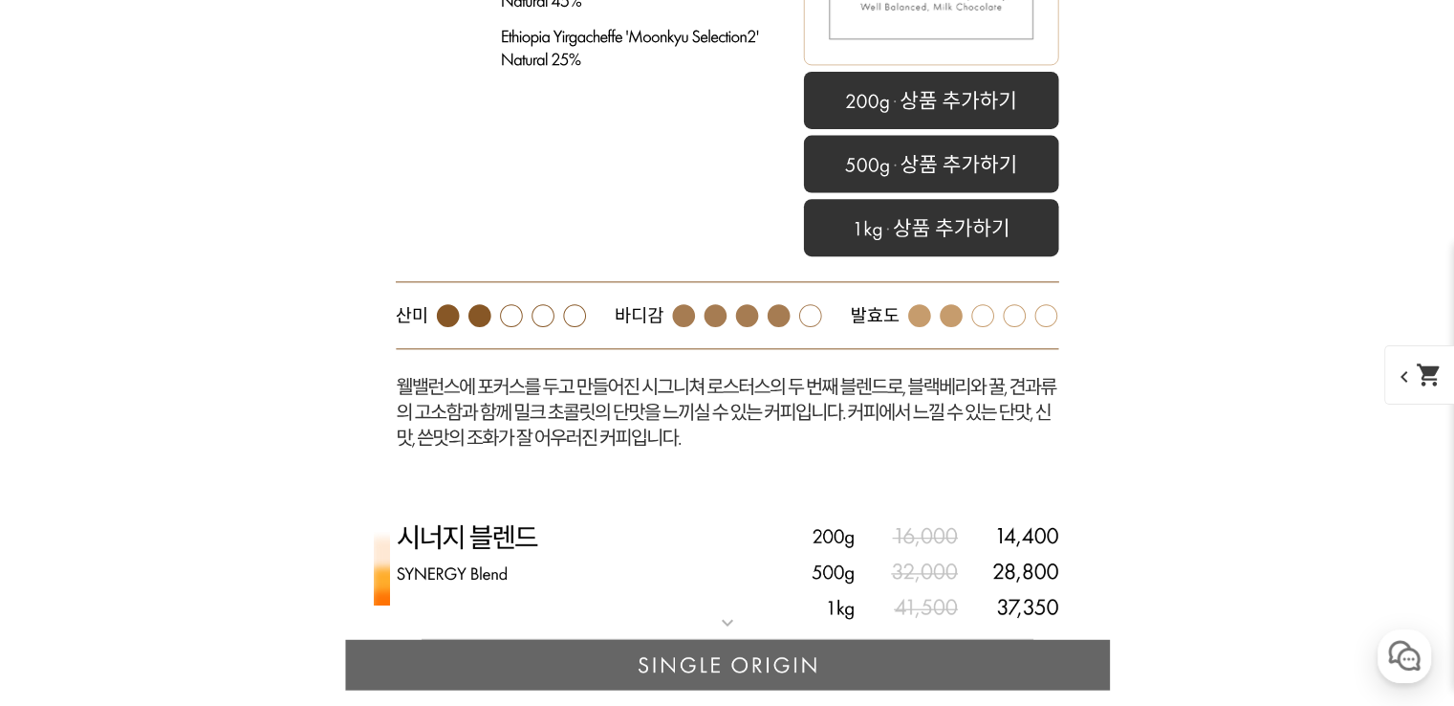
click at [579, 285] on rect at bounding box center [727, 87] width 765 height 829
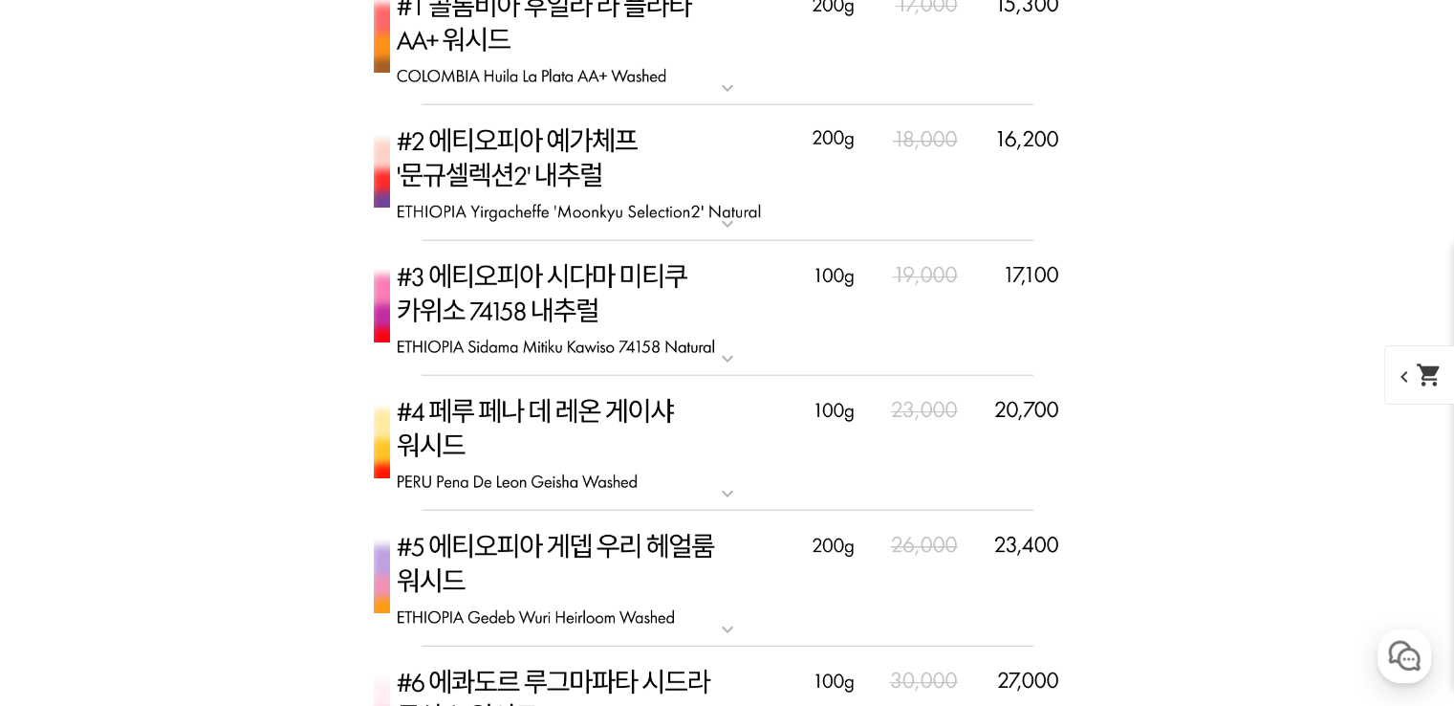
scroll to position [5126, 0]
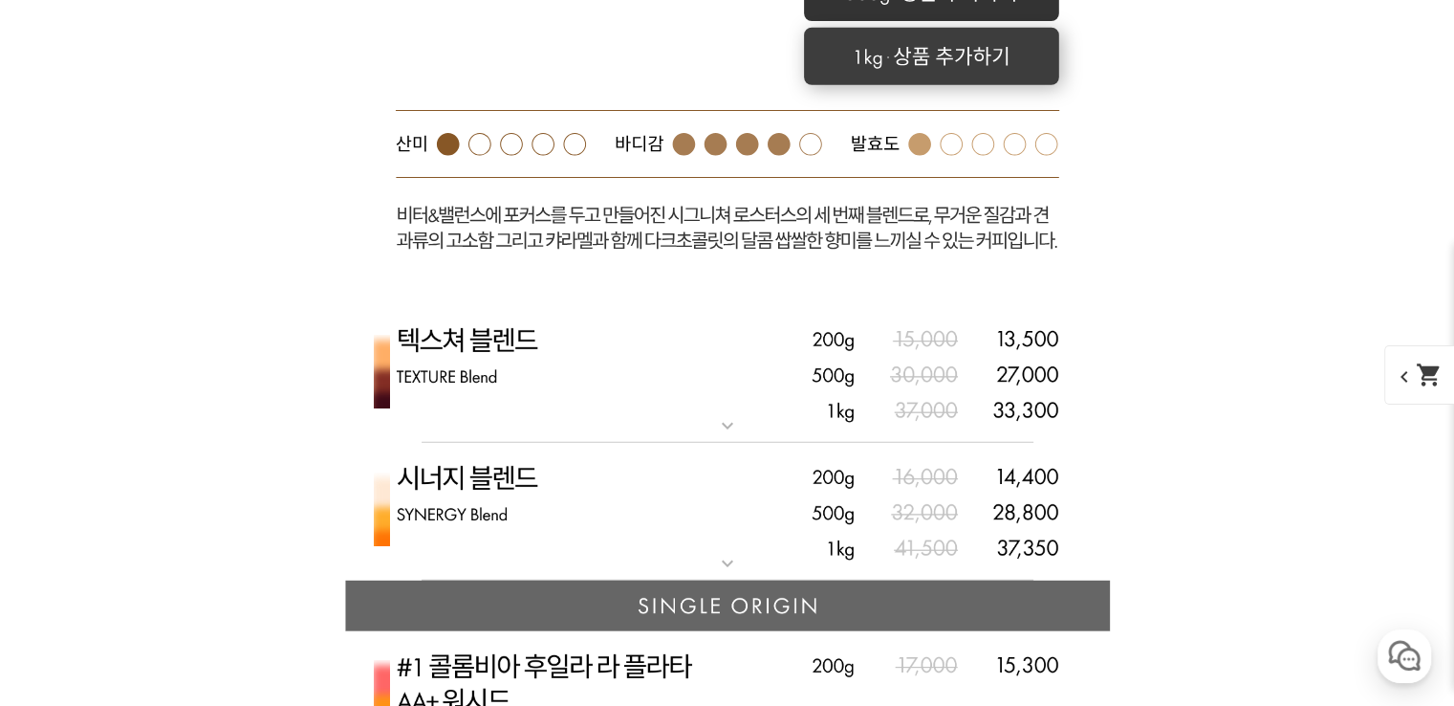
scroll to position [5317, 0]
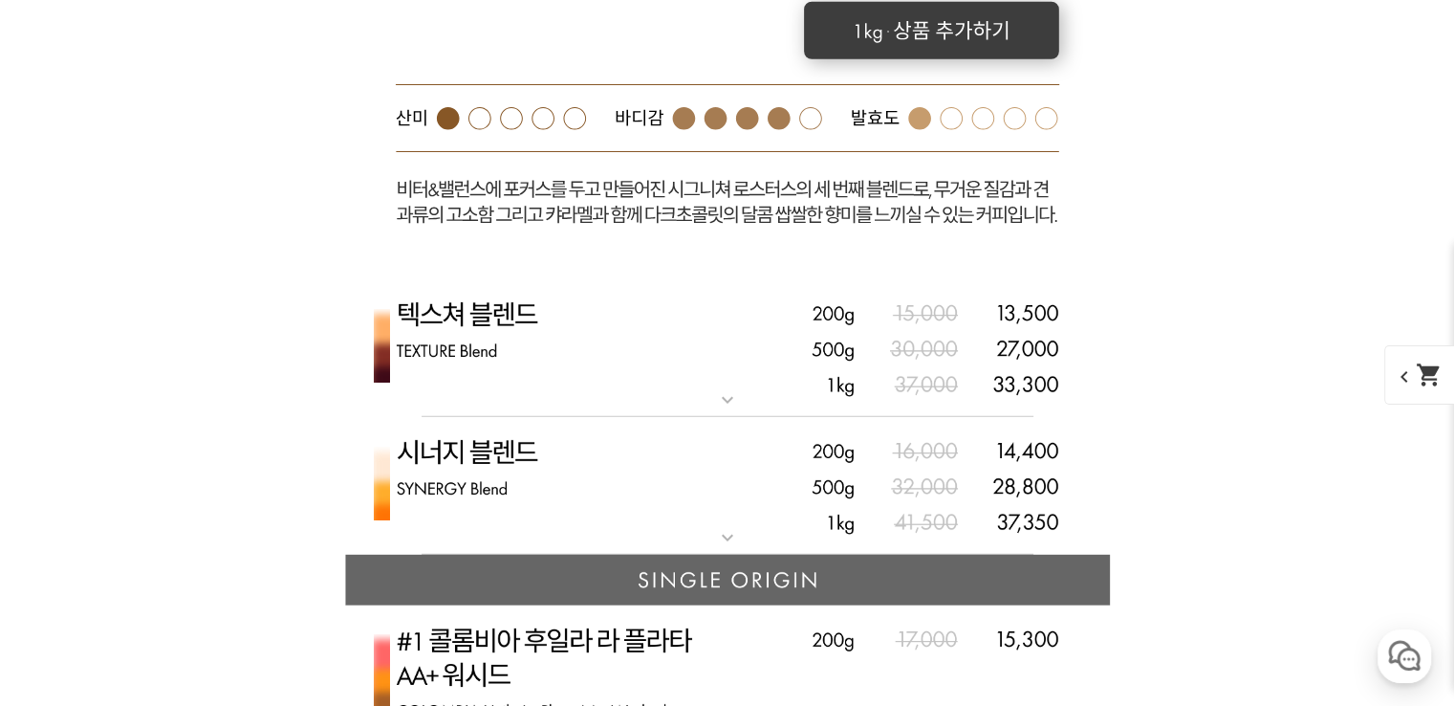
click at [885, 59] on rect at bounding box center [931, 30] width 255 height 57
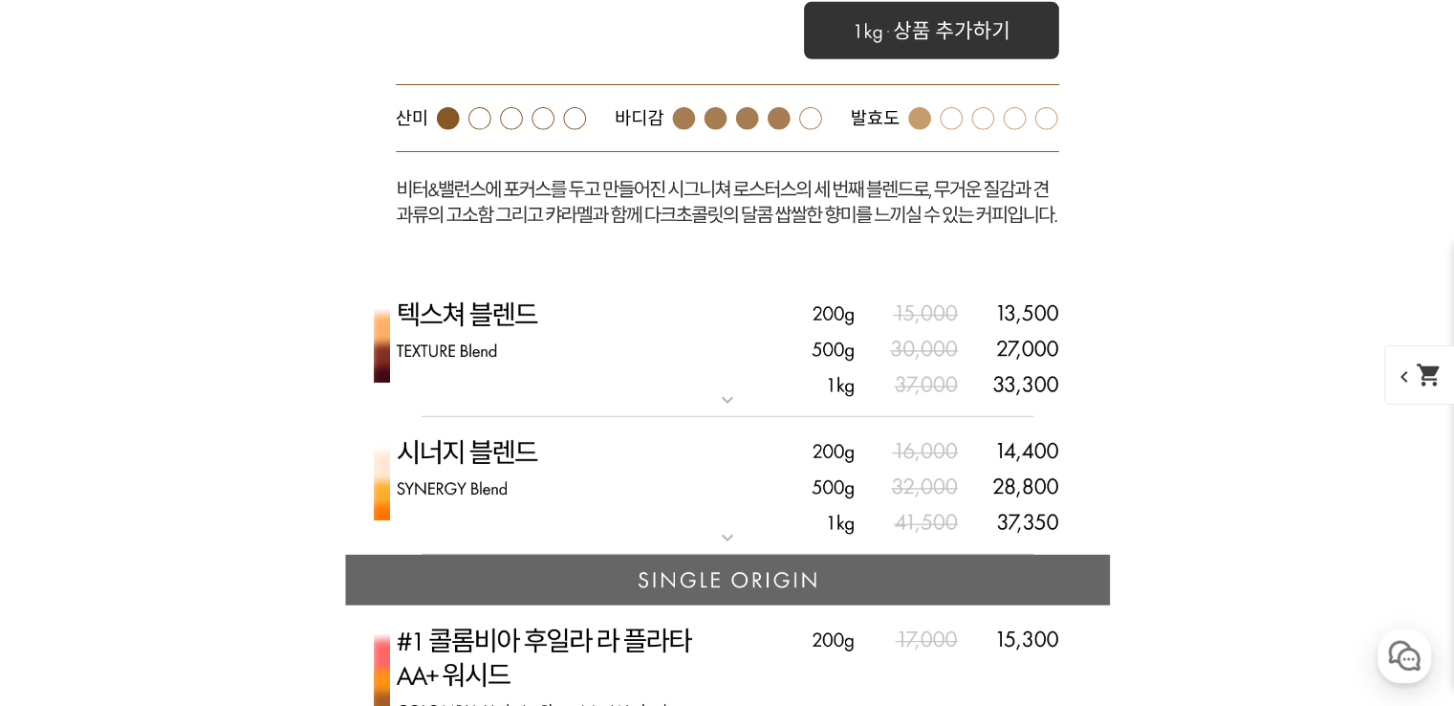
select select "500g"
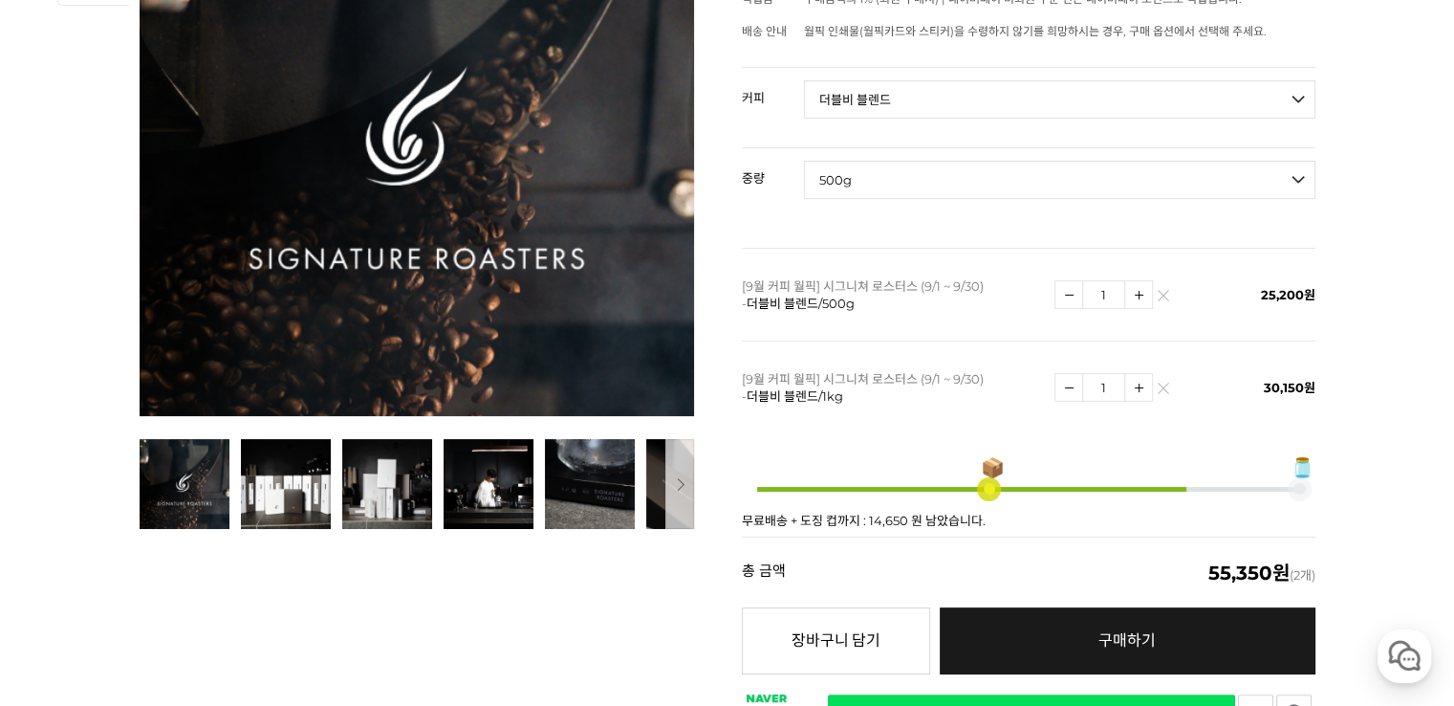
scroll to position [383, 0]
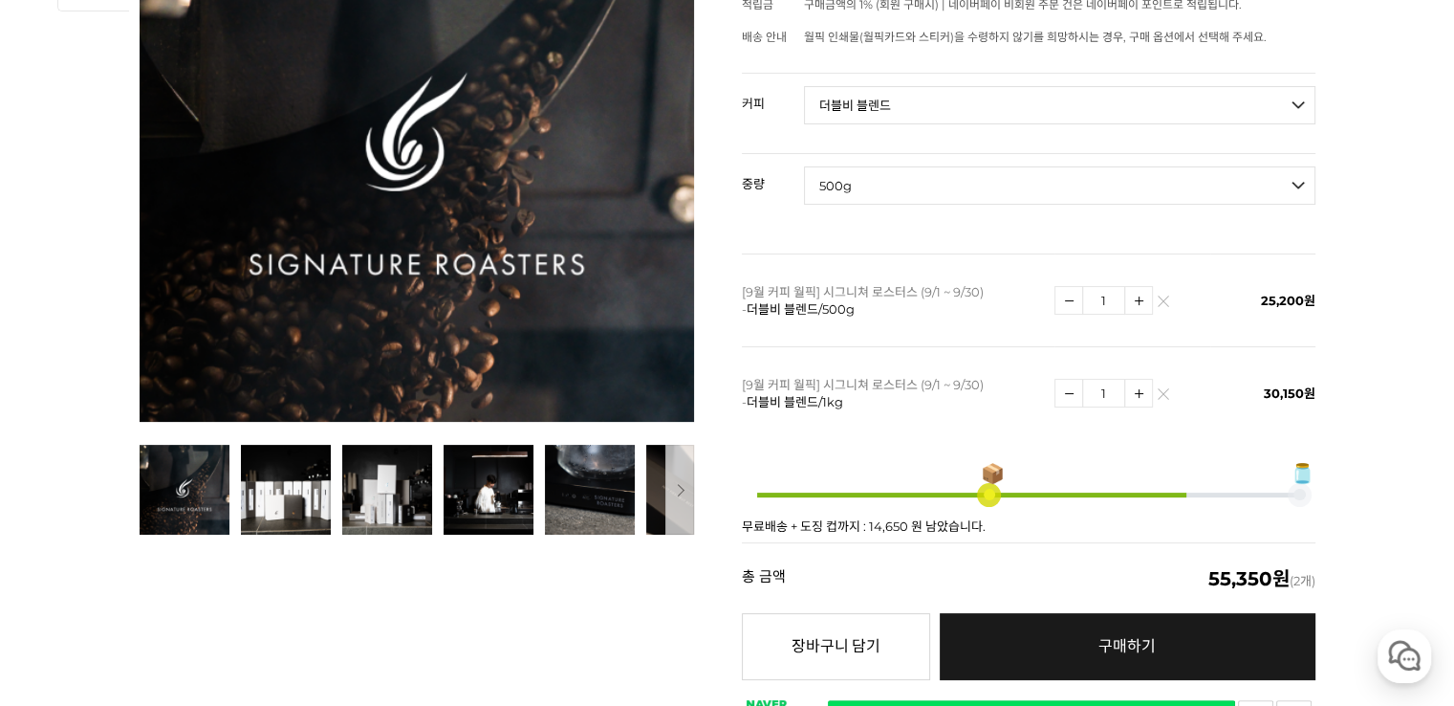
click at [1167, 300] on img at bounding box center [1163, 305] width 11 height 11
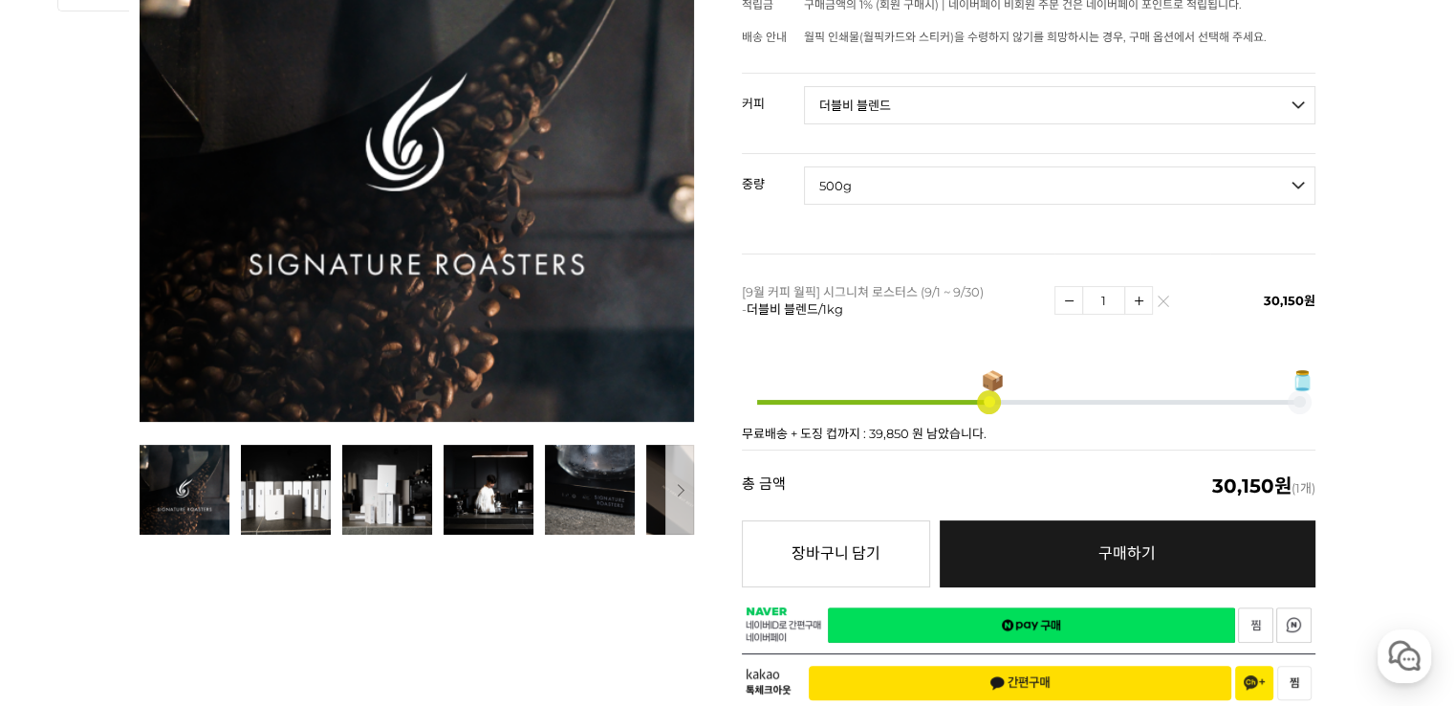
click at [1004, 617] on link "네이버페이 구매하기" at bounding box center [1031, 624] width 407 height 35
